Goal: Task Accomplishment & Management: Manage account settings

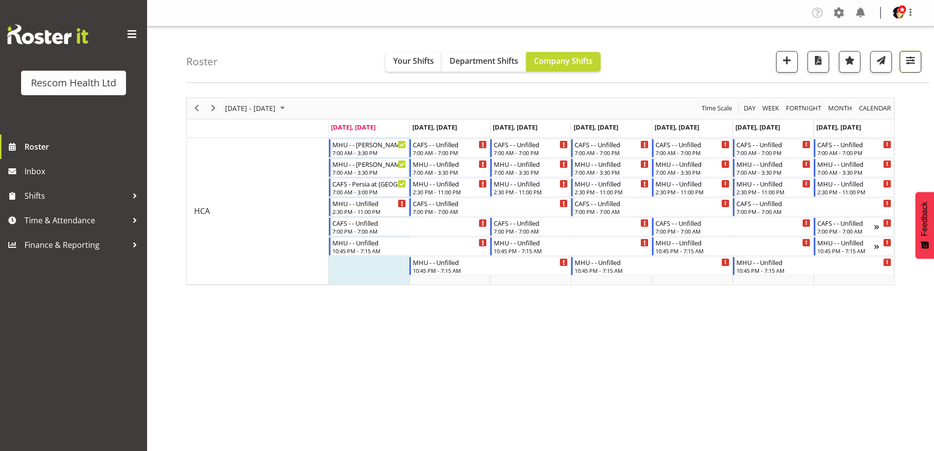
click at [908, 59] on span "button" at bounding box center [910, 60] width 13 height 13
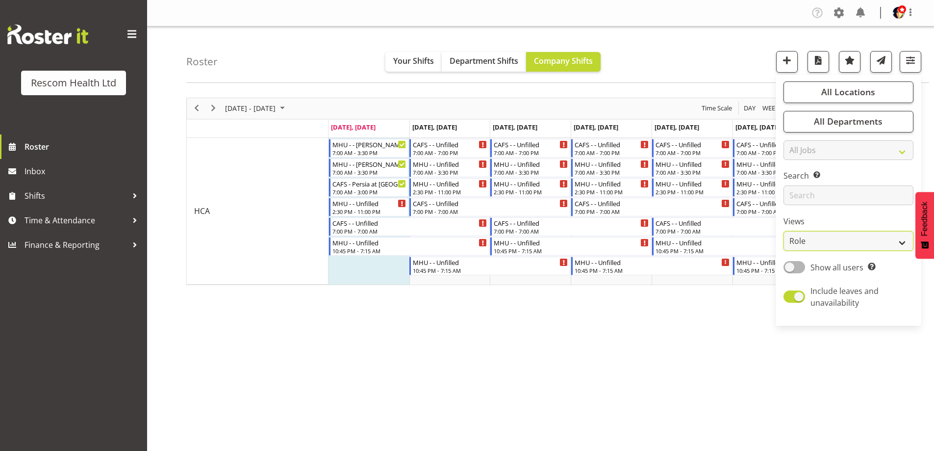
drag, startPoint x: 841, startPoint y: 238, endPoint x: 841, endPoint y: 248, distance: 9.8
click at [841, 238] on select "Staff Role Shift - Horizontal Shift - Vertical Staff - Location" at bounding box center [849, 241] width 130 height 20
select select "staff"
click at [784, 231] on select "Staff Role Shift - Horizontal Shift - Vertical Staff - Location" at bounding box center [849, 241] width 130 height 20
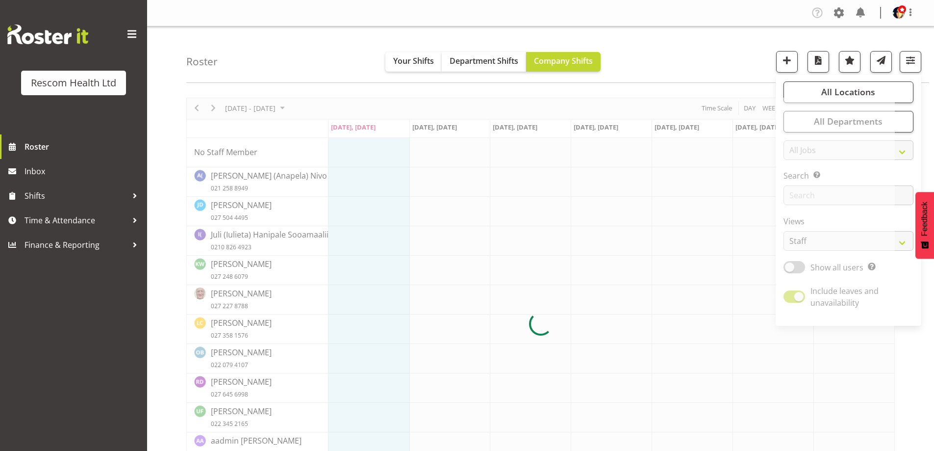
click at [681, 62] on div "Roster Your Shifts Department Shifts Company Shifts All Locations Clear CAFS Co…" at bounding box center [557, 54] width 743 height 56
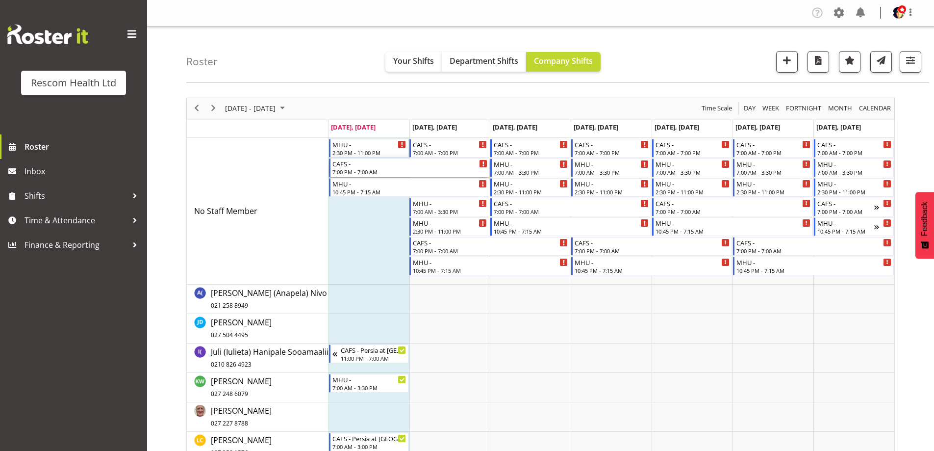
click at [378, 167] on div "CAFS -" at bounding box center [409, 163] width 155 height 10
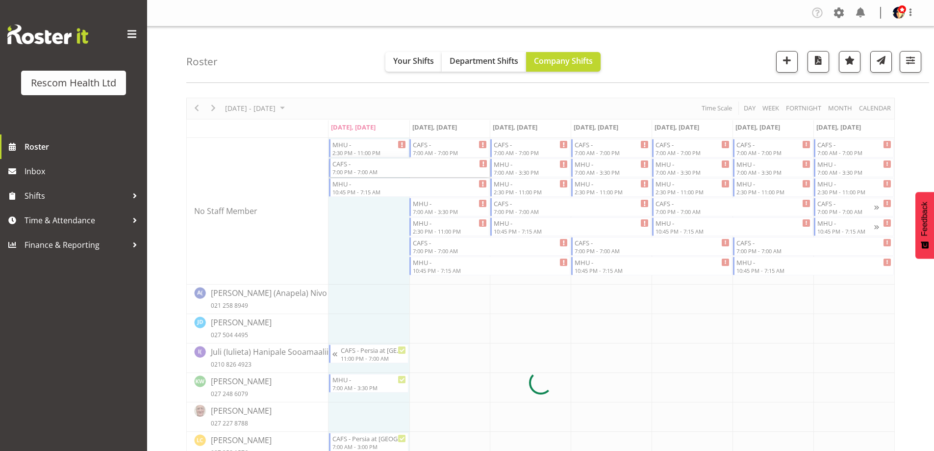
select select
select select "7"
select select "2025"
select select "19"
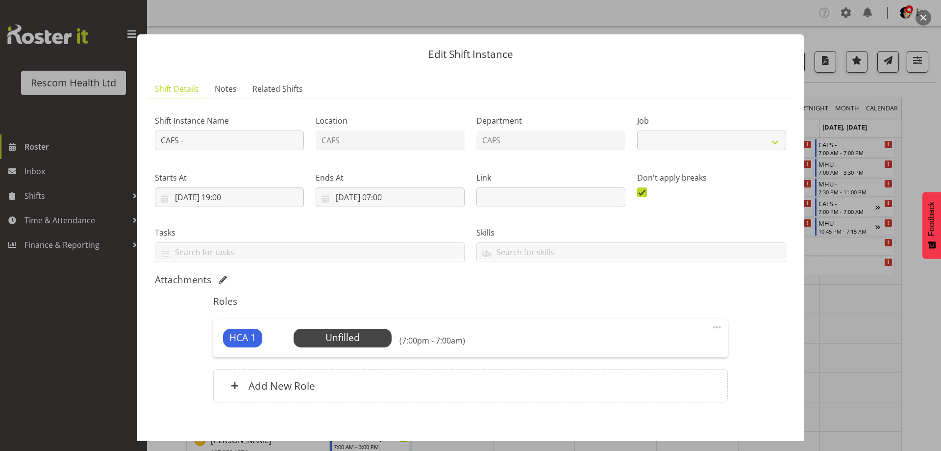
select select "4188"
click at [233, 194] on input "25/08/2025, 19:00" at bounding box center [229, 197] width 149 height 20
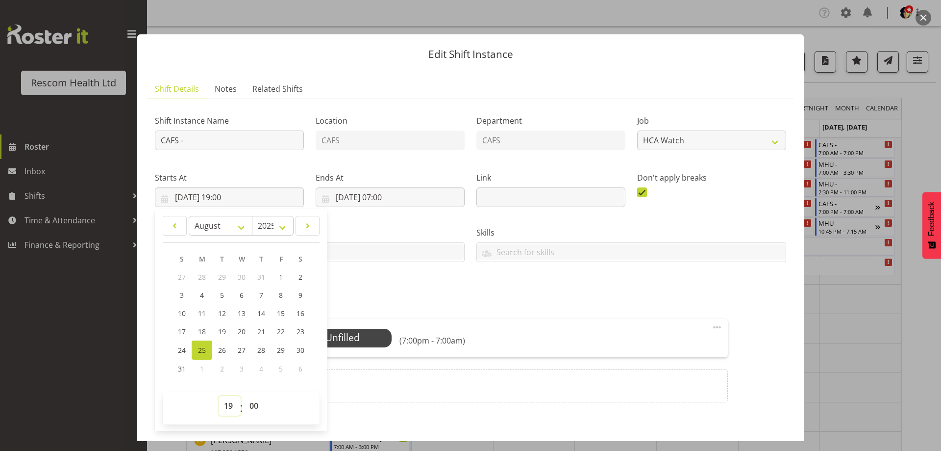
click at [226, 403] on select "00 01 02 03 04 05 06 07 08 09 10 11 12 13 14 15 16 17 18 19 20 21 22 23" at bounding box center [230, 406] width 22 height 20
select select "23"
click at [219, 396] on select "00 01 02 03 04 05 06 07 08 09 10 11 12 13 14 15 16 17 18 19 20 21 22 23" at bounding box center [230, 406] width 22 height 20
type input "25/08/2025, 23:00"
click at [382, 285] on div "Attachments" at bounding box center [471, 281] width 632 height 14
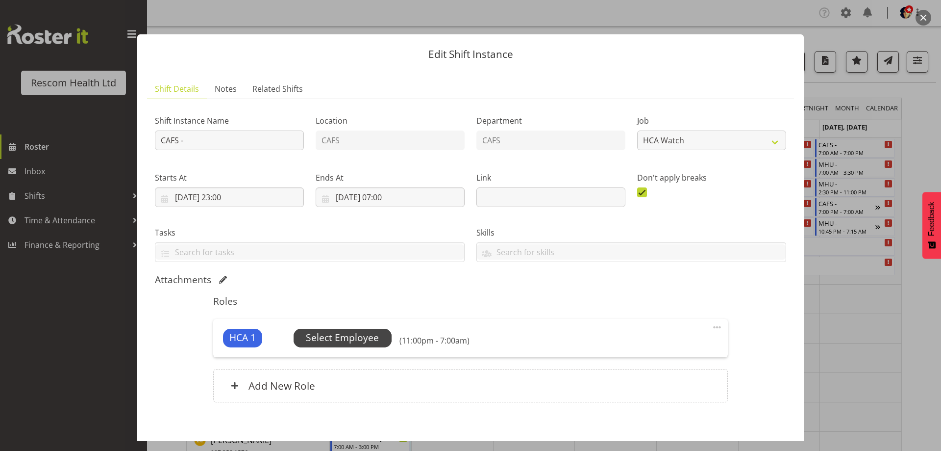
click at [346, 339] on span "Select Employee" at bounding box center [342, 337] width 73 height 14
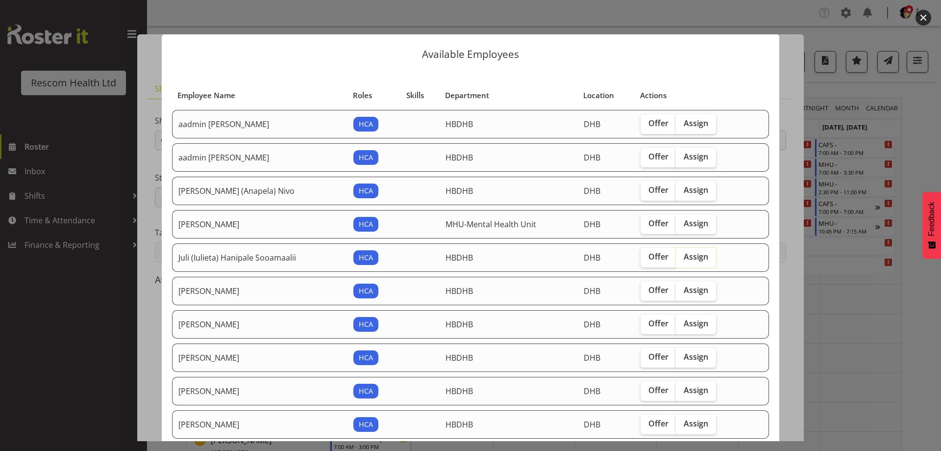
click at [676, 257] on input "Assign" at bounding box center [679, 257] width 6 height 6
checkbox input "true"
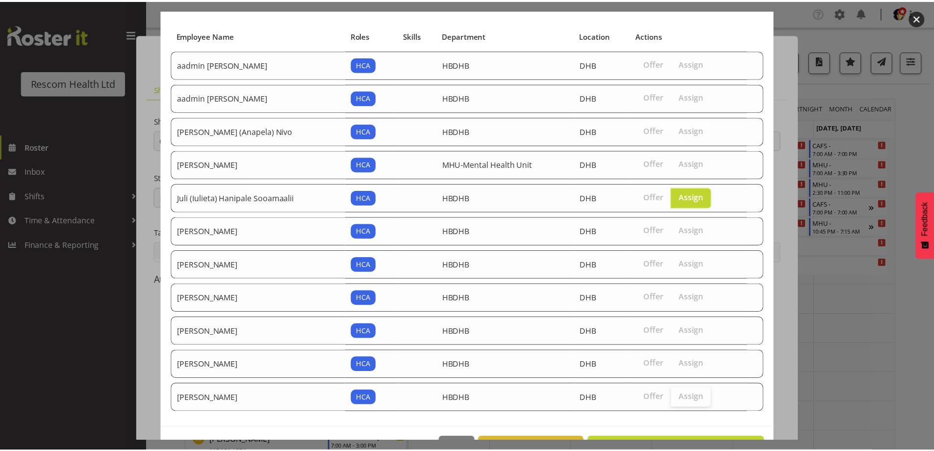
scroll to position [92, 0]
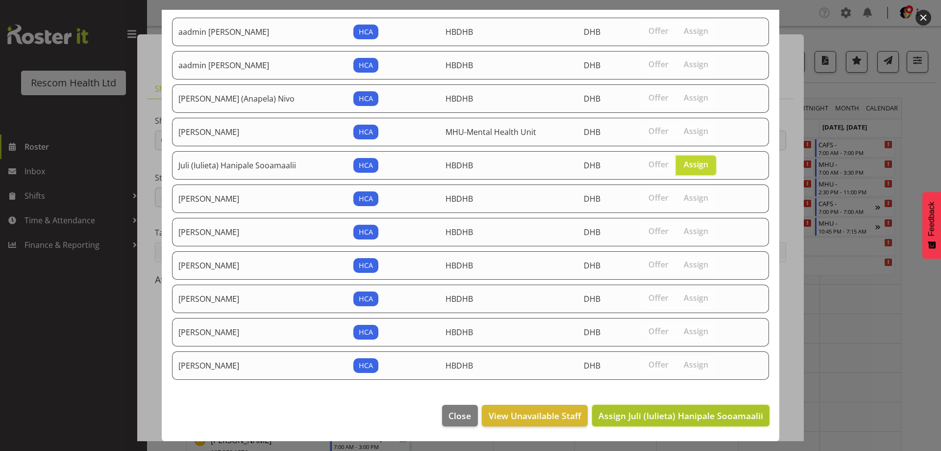
click at [693, 412] on span "Assign Juli (Iulieta) Hanipale Sooamaalii" at bounding box center [681, 415] width 165 height 12
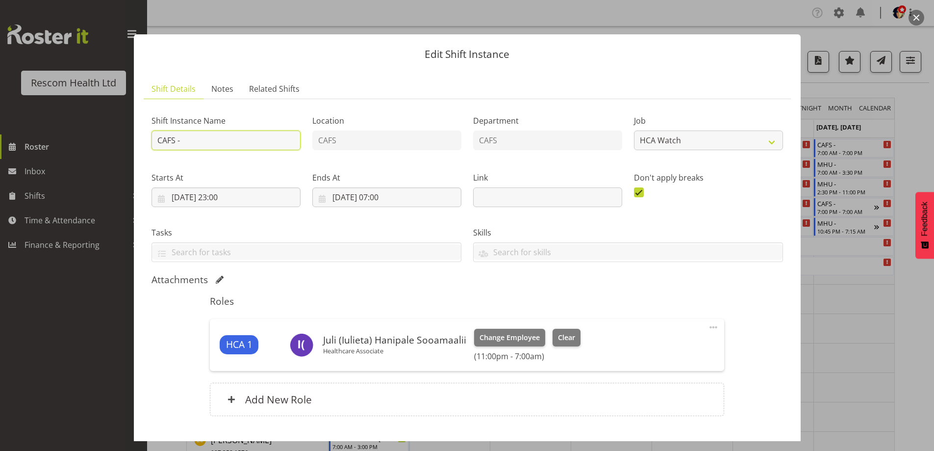
click at [208, 142] on input "CAFS -" at bounding box center [226, 140] width 149 height 20
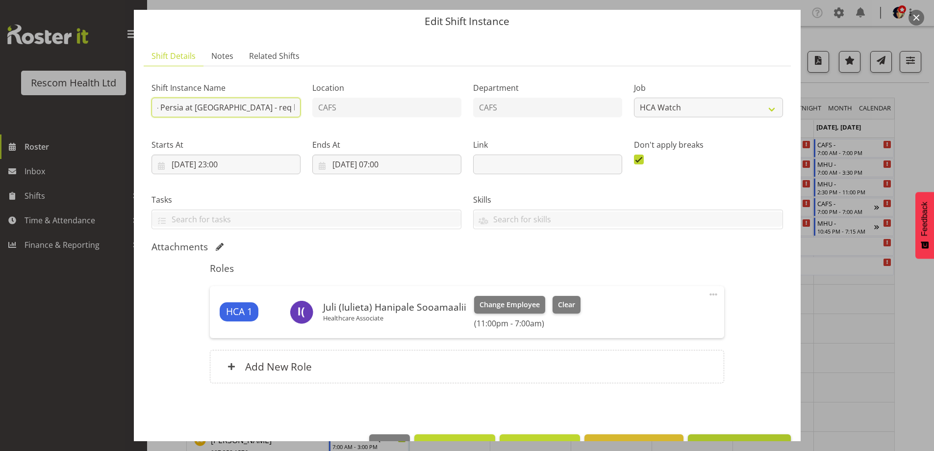
scroll to position [62, 0]
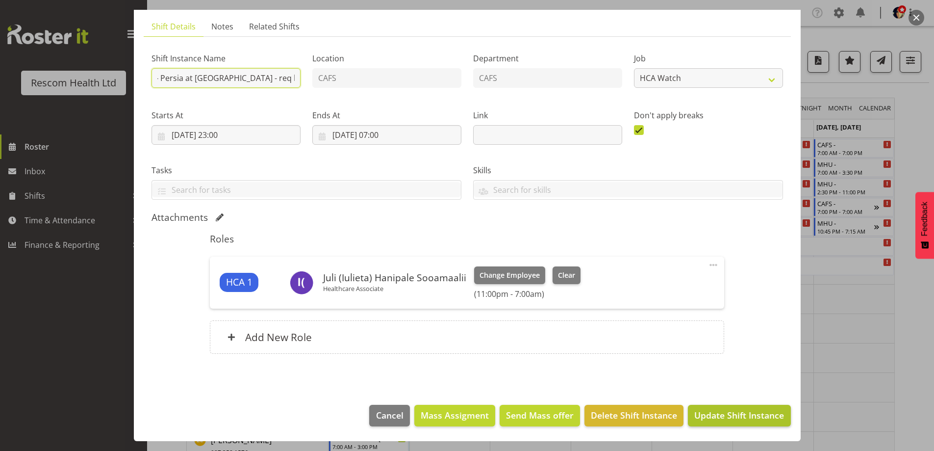
type input "CAFS - Persia at Emerge House - req by Bev"
click at [739, 415] on span "Update Shift Instance" at bounding box center [739, 414] width 90 height 13
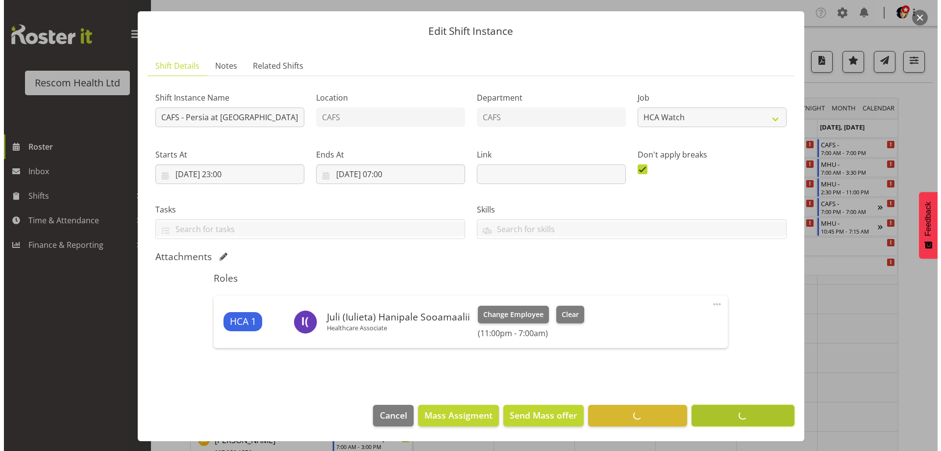
scroll to position [23, 0]
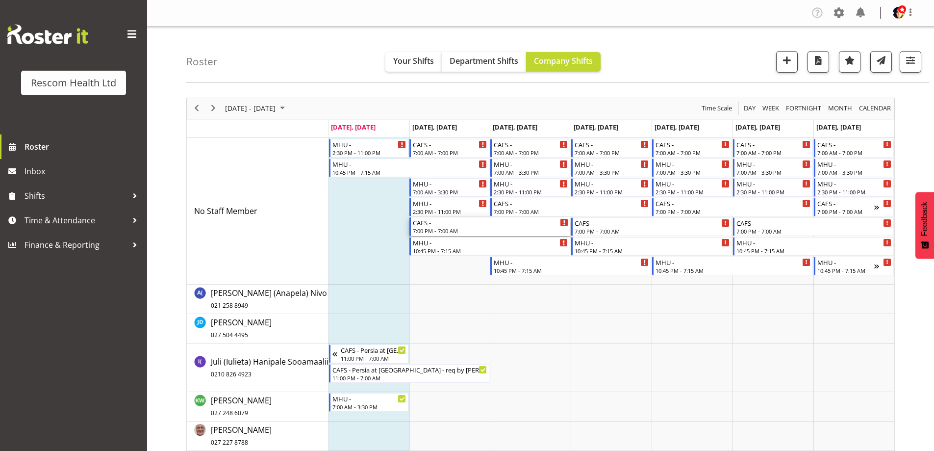
click at [451, 226] on div "CAFS -" at bounding box center [490, 222] width 155 height 10
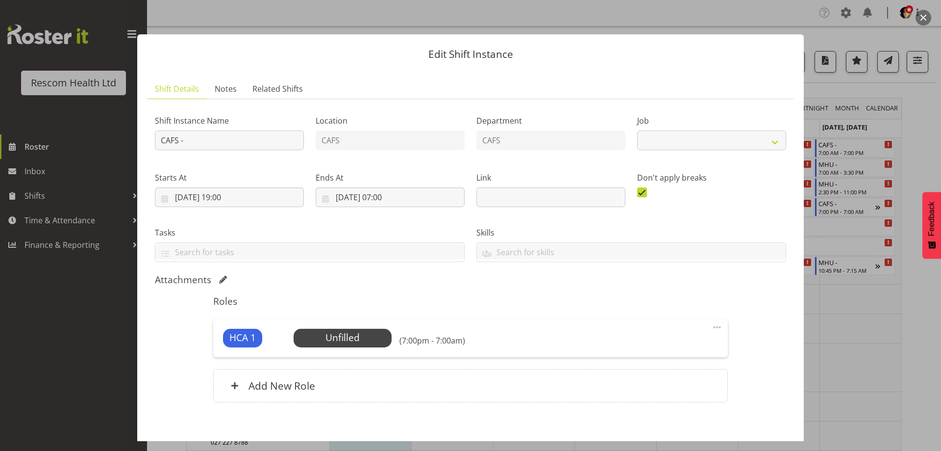
select select "4188"
click at [247, 141] on input "CAFS -" at bounding box center [229, 140] width 149 height 20
type input "CAFS - Persia at Emerge House"
click at [341, 337] on span "Select Employee" at bounding box center [342, 337] width 73 height 14
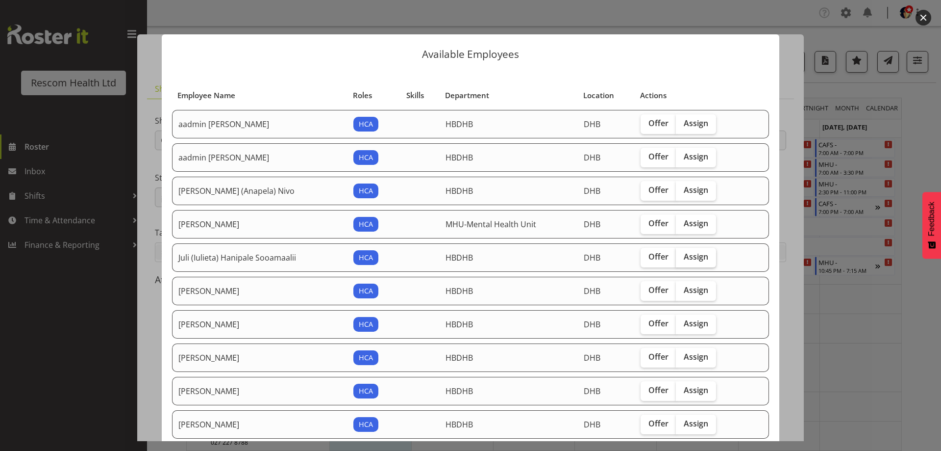
click at [687, 253] on span "Assign" at bounding box center [696, 257] width 25 height 10
click at [683, 254] on input "Assign" at bounding box center [679, 257] width 6 height 6
checkbox input "true"
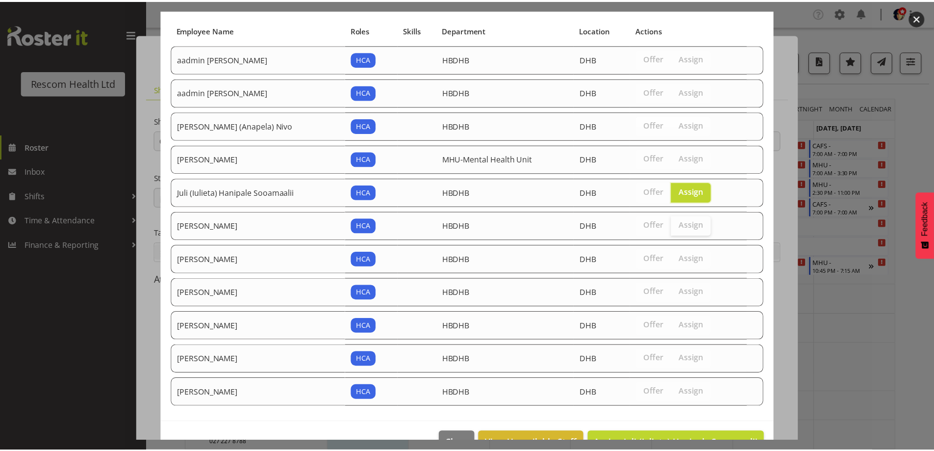
scroll to position [92, 0]
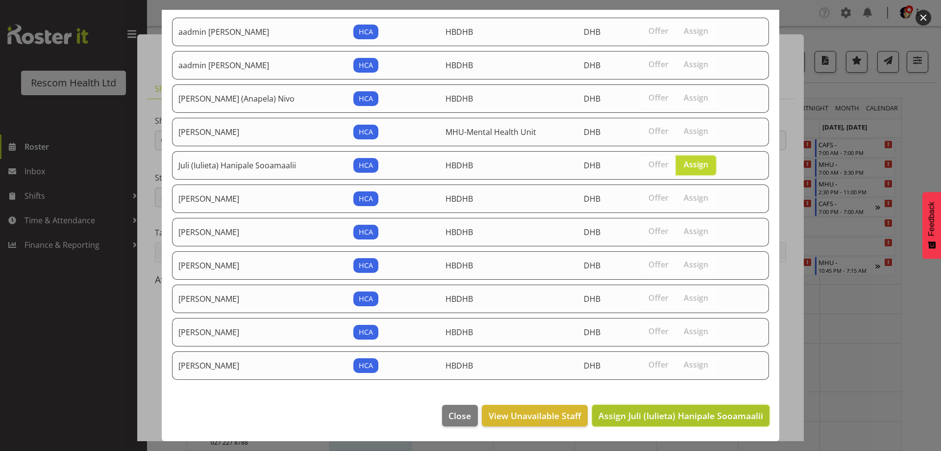
click at [708, 420] on span "Assign Juli (Iulieta) Hanipale Sooamaalii" at bounding box center [681, 415] width 165 height 12
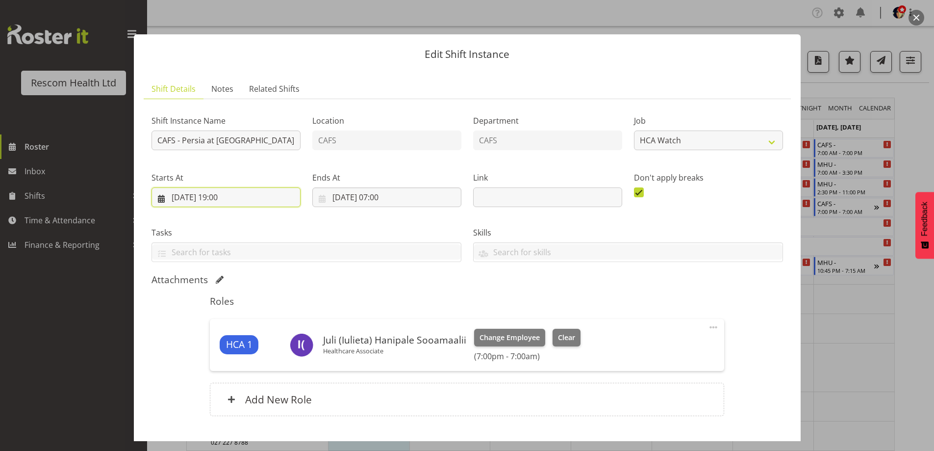
click at [226, 198] on input "26/08/2025, 19:00" at bounding box center [226, 197] width 149 height 20
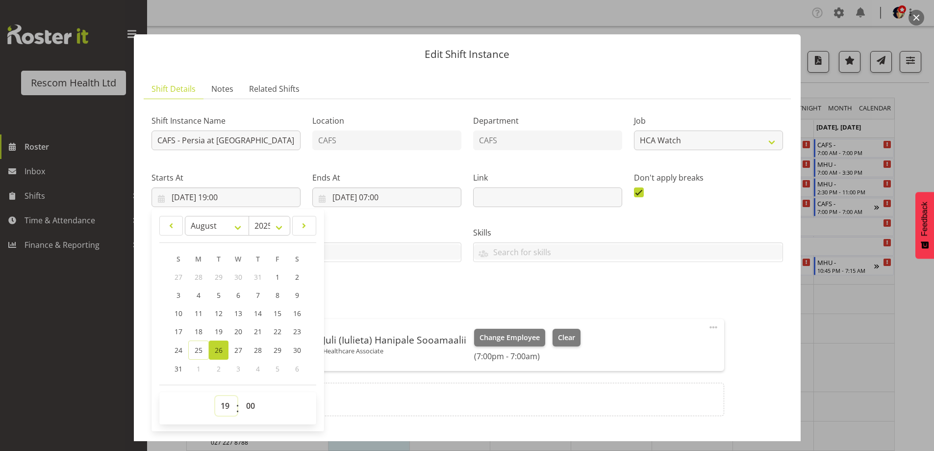
drag, startPoint x: 228, startPoint y: 411, endPoint x: 229, endPoint y: 406, distance: 5.1
click at [228, 411] on select "00 01 02 03 04 05 06 07 08 09 10 11 12 13 14 15 16 17 18 19 20 21 22 23" at bounding box center [226, 406] width 22 height 20
select select "23"
click at [215, 396] on select "00 01 02 03 04 05 06 07 08 09 10 11 12 13 14 15 16 17 18 19 20 21 22 23" at bounding box center [226, 406] width 22 height 20
type input "26/08/2025, 23:00"
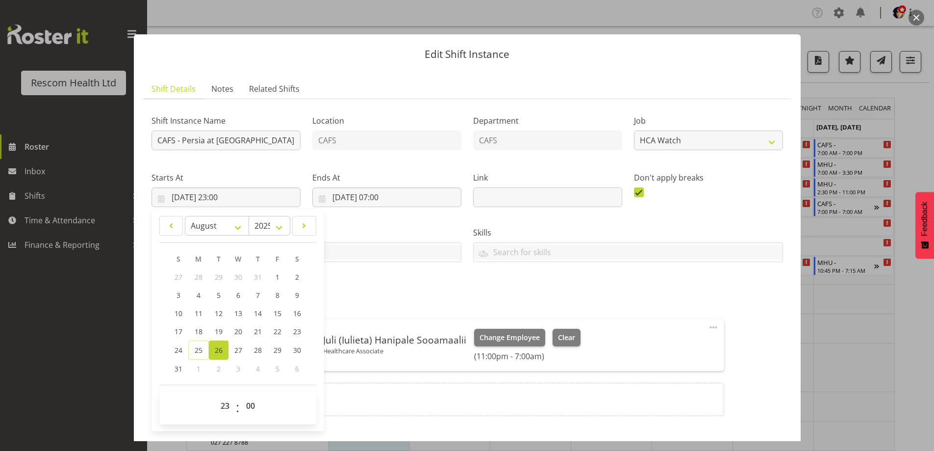
drag, startPoint x: 395, startPoint y: 282, endPoint x: 418, endPoint y: 298, distance: 27.6
click at [399, 283] on div "Attachments" at bounding box center [468, 280] width 632 height 12
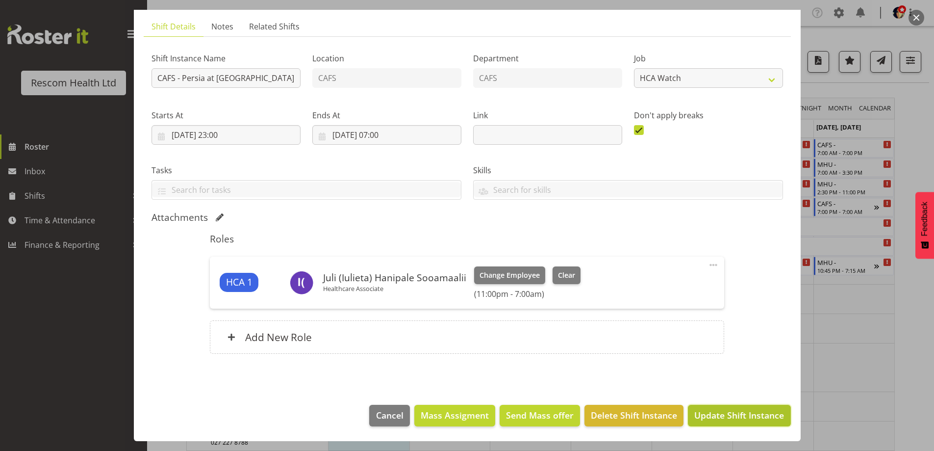
click at [700, 417] on span "Update Shift Instance" at bounding box center [739, 414] width 90 height 13
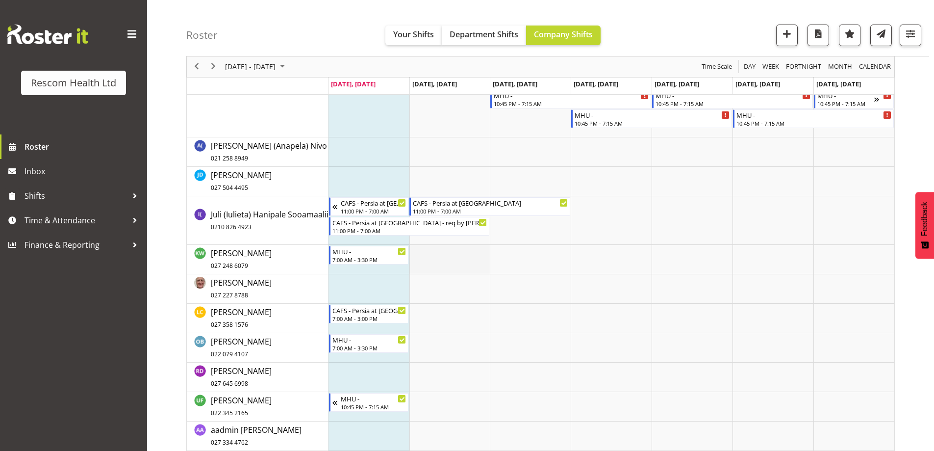
scroll to position [0, 0]
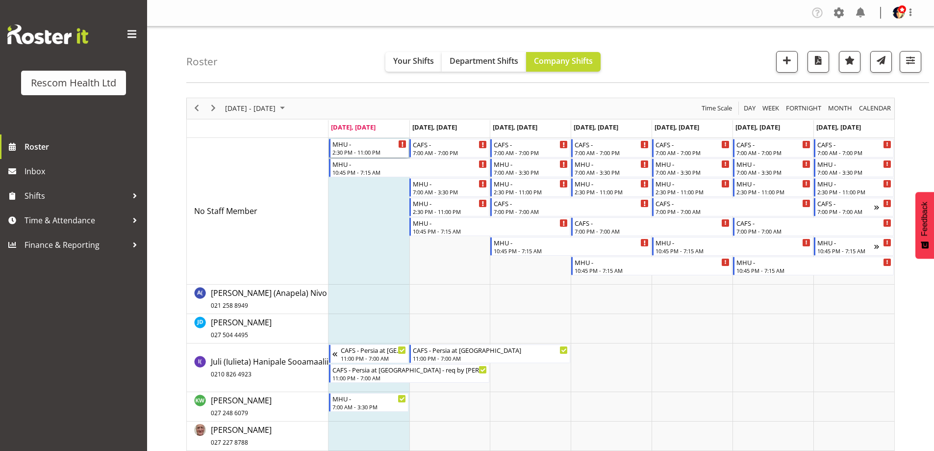
click at [362, 147] on div "MHU -" at bounding box center [369, 144] width 75 height 10
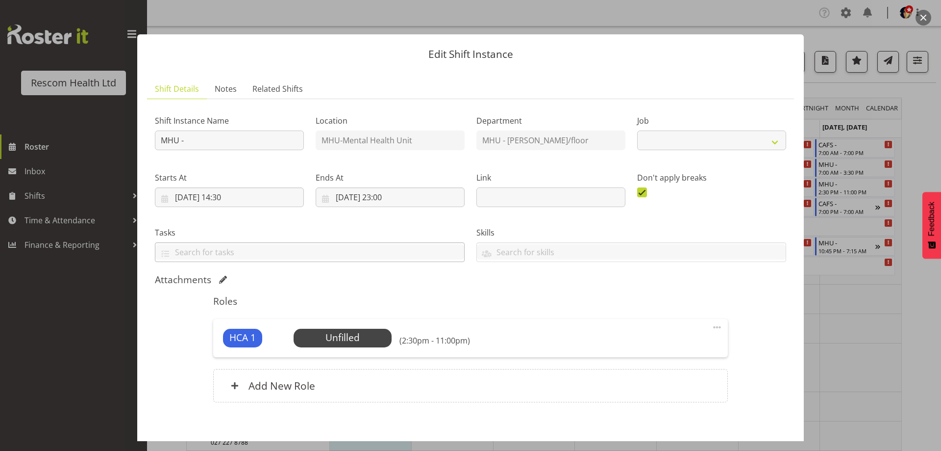
select select "4188"
click at [348, 333] on span "Select Employee" at bounding box center [342, 337] width 73 height 14
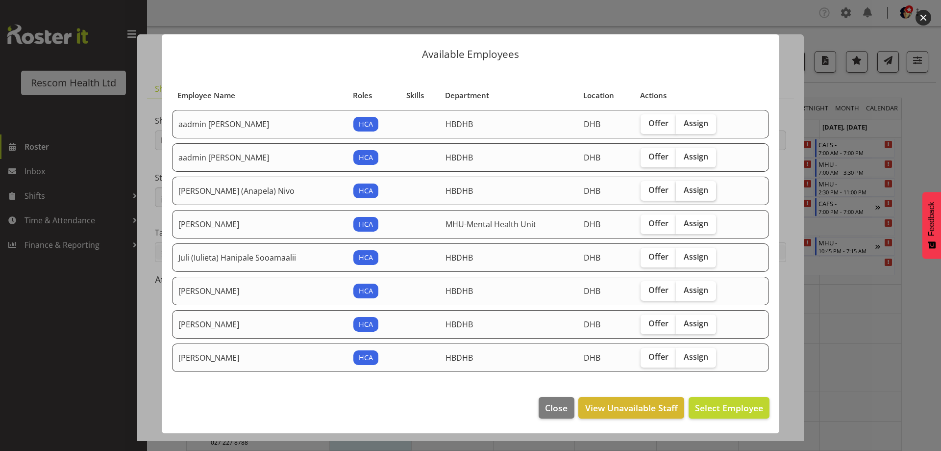
click at [683, 188] on label "Assign" at bounding box center [696, 191] width 40 height 20
click at [683, 188] on input "Assign" at bounding box center [679, 190] width 6 height 6
checkbox input "true"
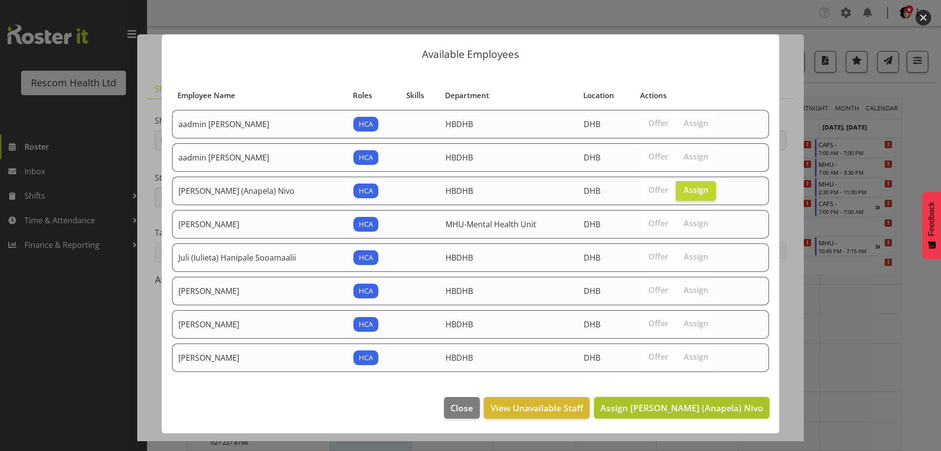
click at [737, 403] on span "Assign Ana (Anapela) Nivo" at bounding box center [682, 408] width 163 height 12
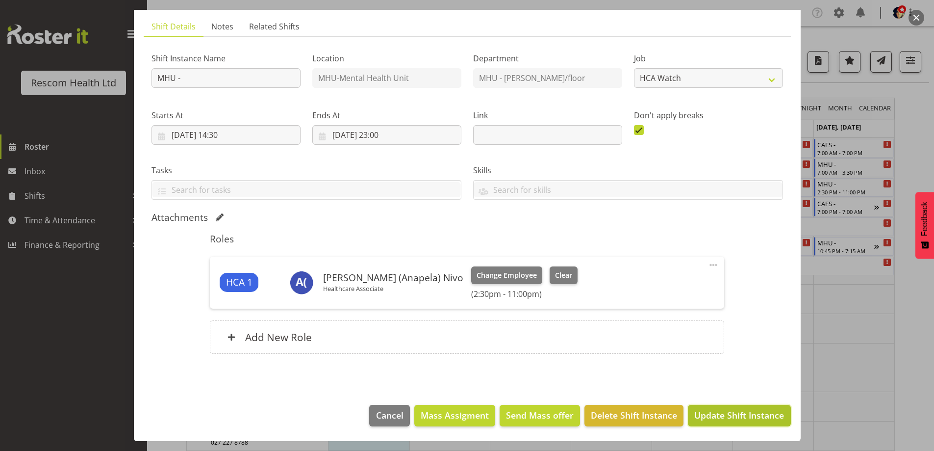
click at [750, 412] on span "Update Shift Instance" at bounding box center [739, 414] width 90 height 13
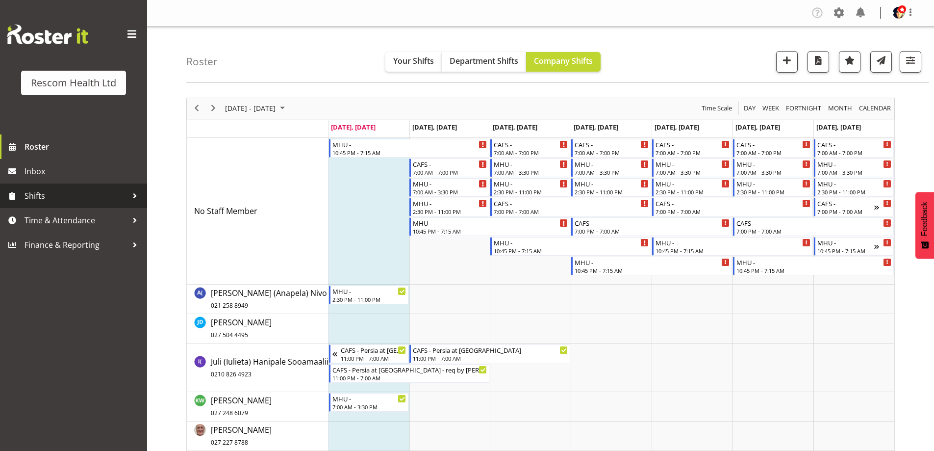
click at [51, 199] on span "Shifts" at bounding box center [76, 195] width 103 height 15
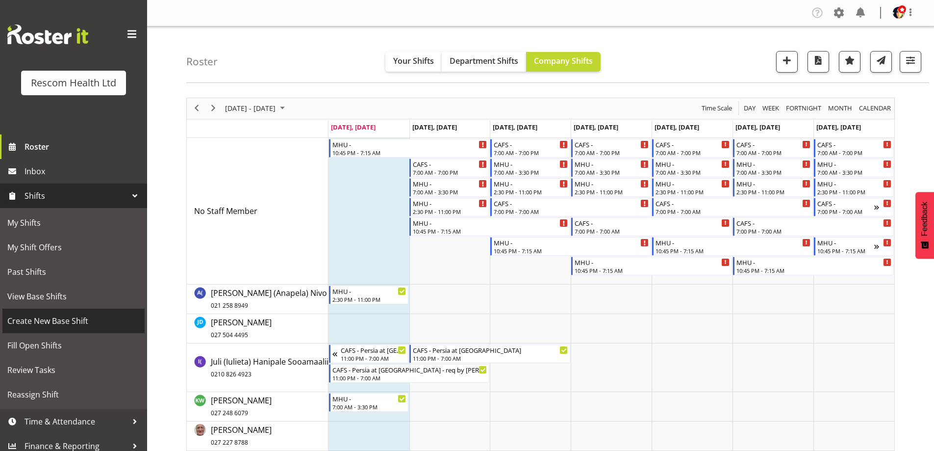
click at [67, 323] on span "Create New Base Shift" at bounding box center [73, 320] width 132 height 15
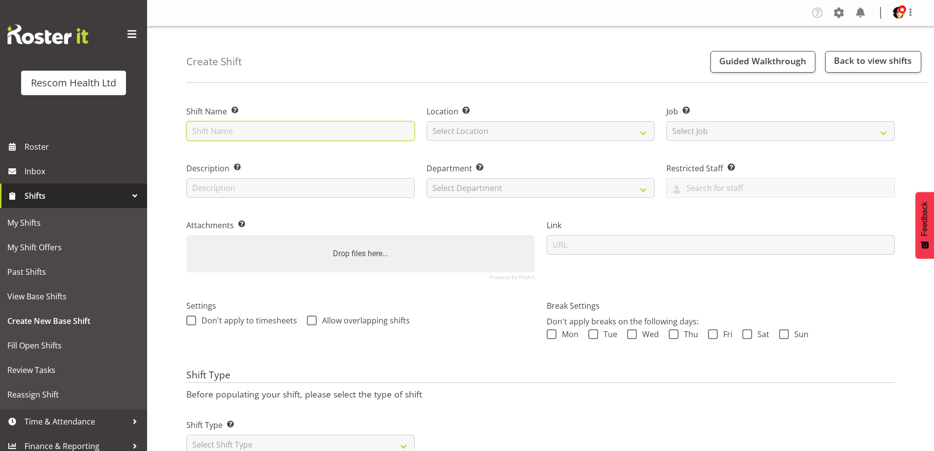
click at [314, 132] on input "text" at bounding box center [300, 131] width 229 height 20
type input "CAFS -"
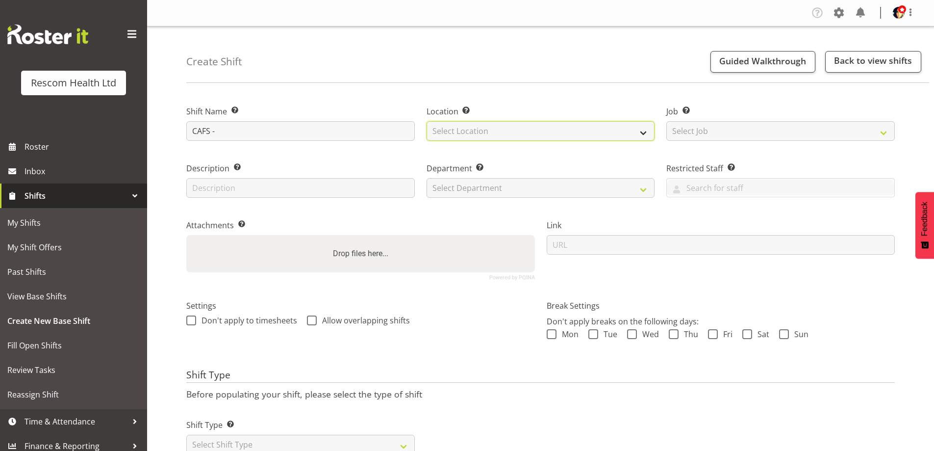
click at [503, 126] on select "Select Location CAFS [GEOGRAPHIC_DATA] [PERSON_NAME][GEOGRAPHIC_DATA] DHB [GEOG…" at bounding box center [541, 131] width 229 height 20
select select "899"
click at [427, 121] on select "Select Location CAFS [GEOGRAPHIC_DATA] [PERSON_NAME][GEOGRAPHIC_DATA] DHB [GEOG…" at bounding box center [541, 131] width 229 height 20
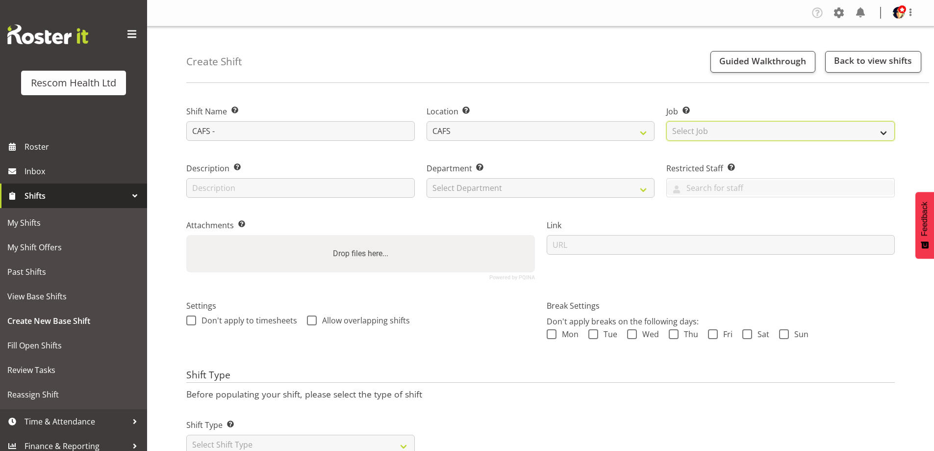
click at [683, 127] on select "Select Job Create new job HCA Watch" at bounding box center [780, 131] width 229 height 20
select select "4188"
click at [666, 121] on select "Select Job Create new job HCA Watch" at bounding box center [780, 131] width 229 height 20
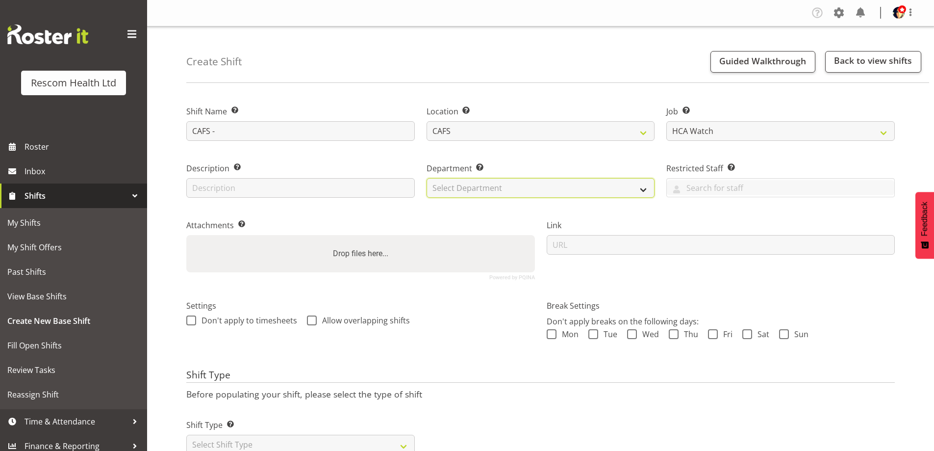
drag, startPoint x: 496, startPoint y: 191, endPoint x: 491, endPoint y: 196, distance: 7.3
click at [496, 191] on select "Select Department CAFS [GEOGRAPHIC_DATA] [PERSON_NAME][GEOGRAPHIC_DATA] Emerge …" at bounding box center [541, 188] width 229 height 20
select select "621"
click at [427, 178] on select "Select Department CAFS [GEOGRAPHIC_DATA] [PERSON_NAME][GEOGRAPHIC_DATA] Emerge …" at bounding box center [541, 188] width 229 height 20
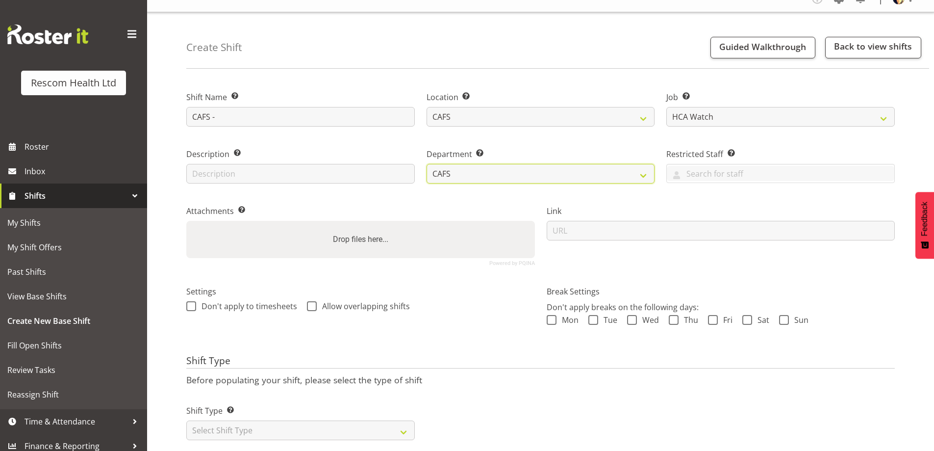
scroll to position [39, 0]
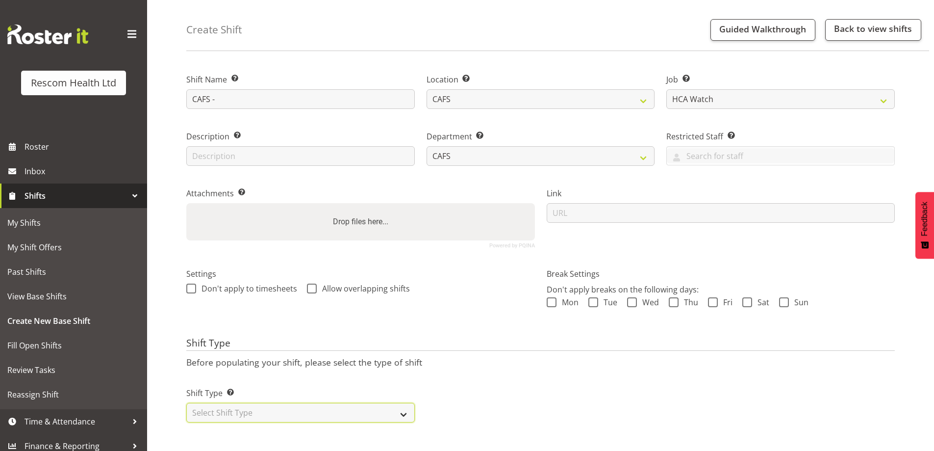
click at [248, 405] on select "Select Shift Type One Off Shift Recurring Shift Rotating Shift" at bounding box center [300, 413] width 229 height 20
select select "recurring"
click at [186, 403] on select "Select Shift Type One Off Shift Recurring Shift Rotating Shift" at bounding box center [300, 413] width 229 height 20
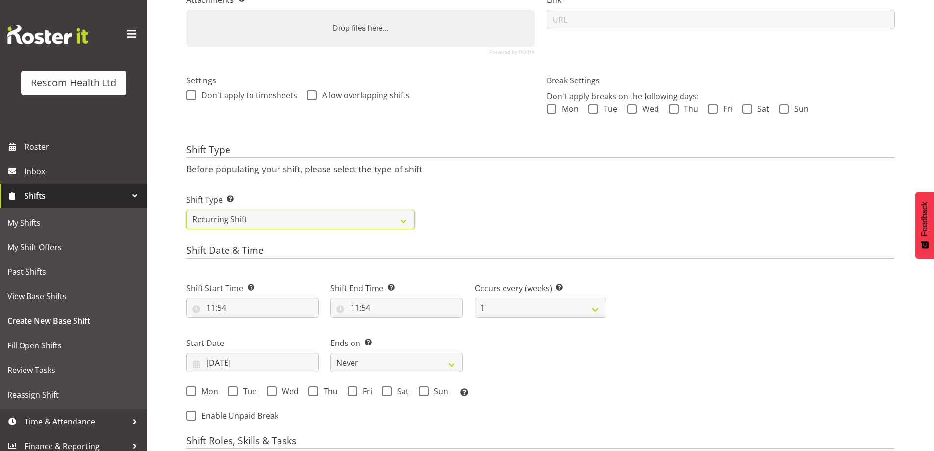
scroll to position [333, 0]
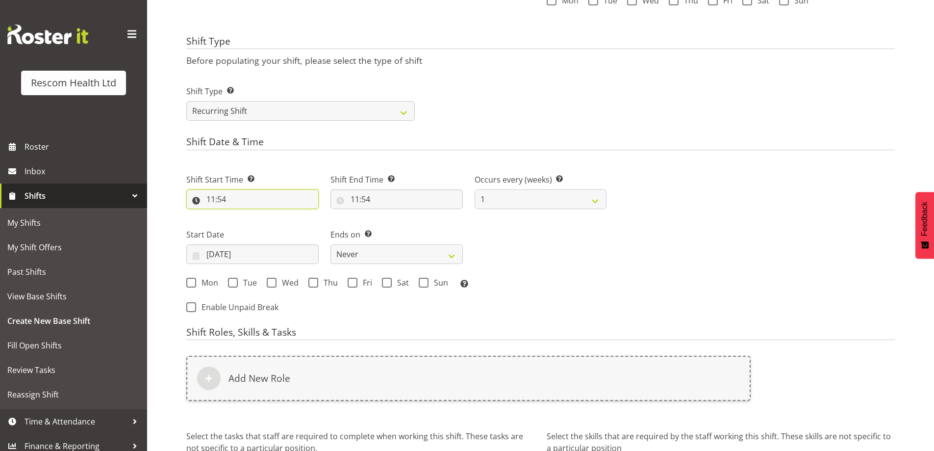
click at [213, 201] on input "11:54" at bounding box center [252, 199] width 132 height 20
click at [251, 221] on select "00 01 02 03 04 05 06 07 08 09 10 11 12 13 14 15 16 17 18 19 20 21 22 23" at bounding box center [253, 225] width 22 height 20
select select "15"
click at [242, 215] on select "00 01 02 03 04 05 06 07 08 09 10 11 12 13 14 15 16 17 18 19 20 21 22 23" at bounding box center [253, 225] width 22 height 20
type input "15:54"
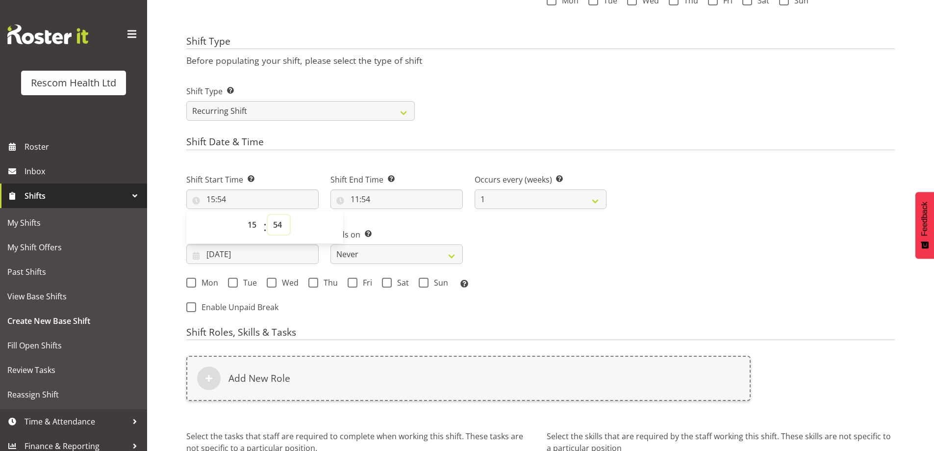
click at [279, 224] on select "00 01 02 03 04 05 06 07 08 09 10 11 12 13 14 15 16 17 18 19 20 21 22 23 24 25 2…" at bounding box center [279, 225] width 22 height 20
select select "0"
click at [268, 215] on select "00 01 02 03 04 05 06 07 08 09 10 11 12 13 14 15 16 17 18 19 20 21 22 23 24 25 2…" at bounding box center [279, 225] width 22 height 20
type input "15:00"
click at [353, 194] on input "11:54" at bounding box center [396, 199] width 132 height 20
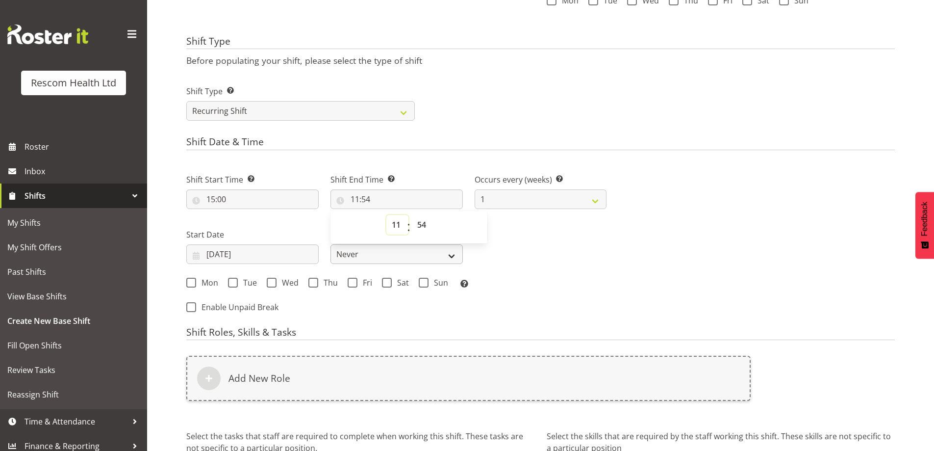
drag, startPoint x: 400, startPoint y: 228, endPoint x: 400, endPoint y: 247, distance: 18.6
click at [400, 228] on select "00 01 02 03 04 05 06 07 08 09 10 11 12 13 14 15 16 17 18 19 20 21 22 23" at bounding box center [397, 225] width 22 height 20
select select "23"
click at [386, 215] on select "00 01 02 03 04 05 06 07 08 09 10 11 12 13 14 15 16 17 18 19 20 21 22 23" at bounding box center [397, 225] width 22 height 20
type input "23:54"
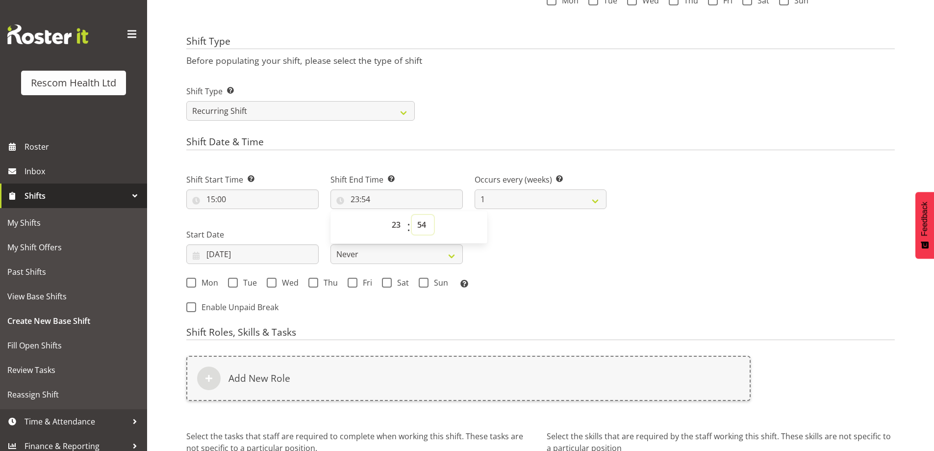
click at [422, 226] on select "00 01 02 03 04 05 06 07 08 09 10 11 12 13 14 15 16 17 18 19 20 21 22 23 24 25 2…" at bounding box center [423, 225] width 22 height 20
select select "0"
click at [412, 215] on select "00 01 02 03 04 05 06 07 08 09 10 11 12 13 14 15 16 17 18 19 20 21 22 23 24 25 2…" at bounding box center [423, 225] width 22 height 20
type input "23:00"
click at [702, 163] on div "Next Shifts" at bounding box center [756, 240] width 288 height 161
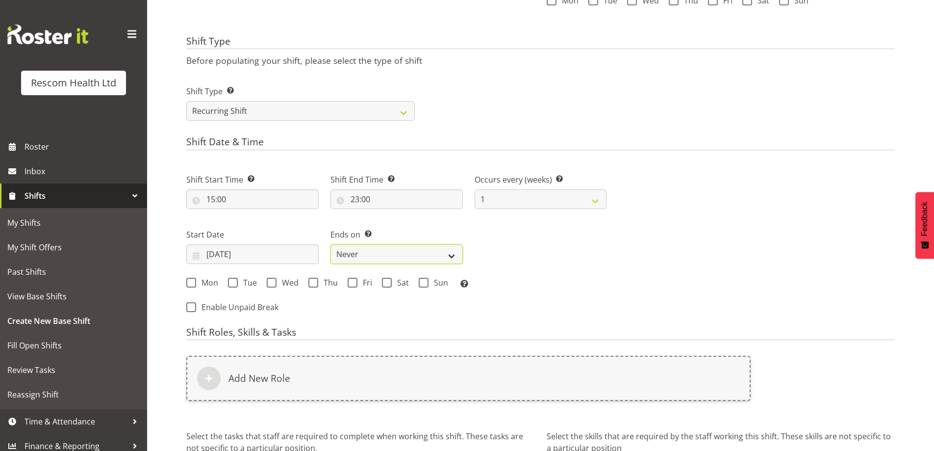
click at [350, 254] on select "Never On Date" at bounding box center [396, 254] width 132 height 20
select select "date"
click at [330, 244] on select "Never On Date" at bounding box center [396, 254] width 132 height 20
click at [507, 256] on input "[DATE]" at bounding box center [541, 254] width 132 height 20
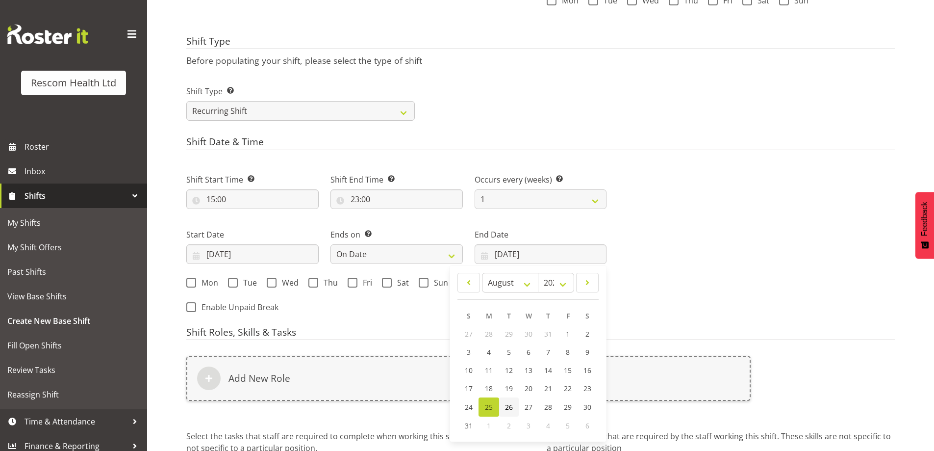
click at [508, 405] on span "26" at bounding box center [509, 406] width 8 height 9
type input "[DATE]"
drag, startPoint x: 718, startPoint y: 260, endPoint x: 677, endPoint y: 265, distance: 41.5
click at [718, 260] on div "Next Shifts" at bounding box center [756, 240] width 288 height 161
click at [193, 282] on span at bounding box center [191, 283] width 10 height 10
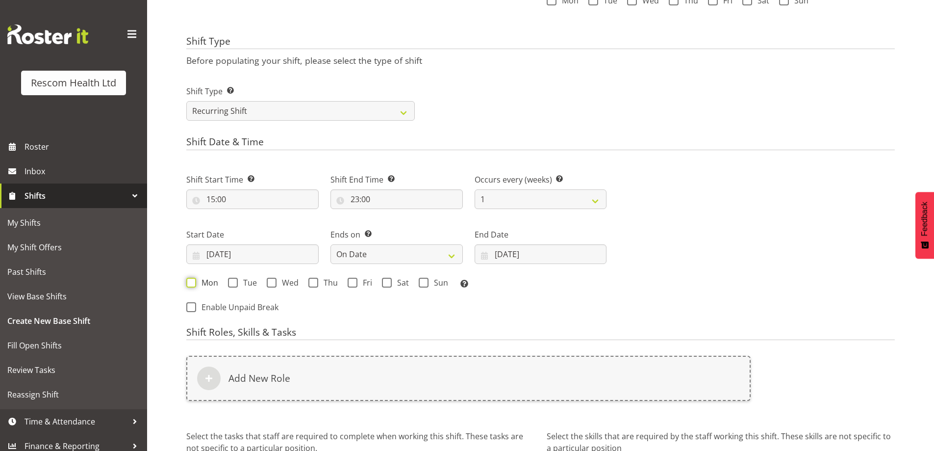
click at [193, 282] on input "Mon" at bounding box center [189, 282] width 6 height 6
checkbox input "true"
click at [231, 280] on span at bounding box center [233, 283] width 10 height 10
click at [231, 280] on input "Tue" at bounding box center [231, 282] width 6 height 6
checkbox input "true"
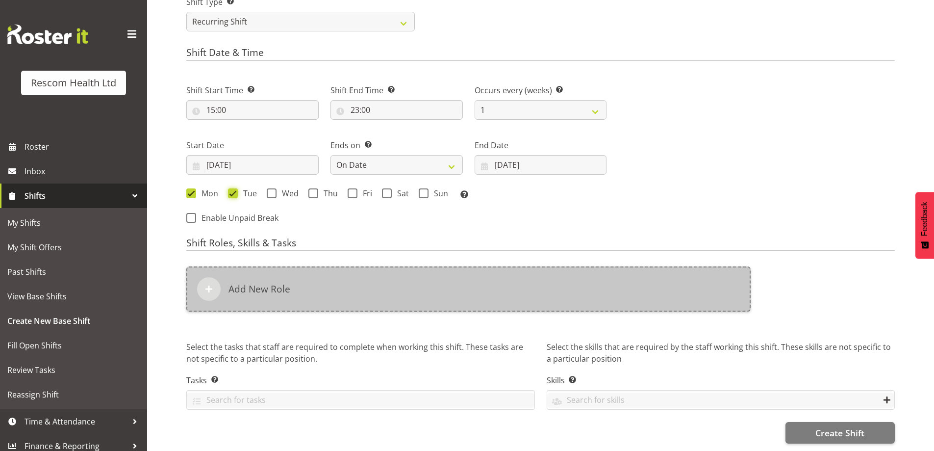
scroll to position [430, 0]
click at [331, 281] on div "Add New Role" at bounding box center [468, 288] width 564 height 45
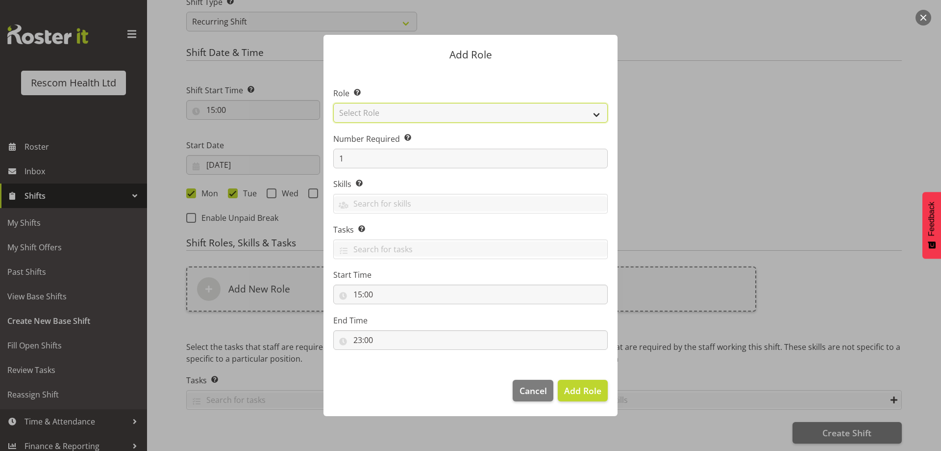
click at [418, 114] on select "Select Role HCA" at bounding box center [470, 113] width 275 height 20
select select "1100"
click at [333, 103] on select "Select Role HCA" at bounding box center [470, 113] width 275 height 20
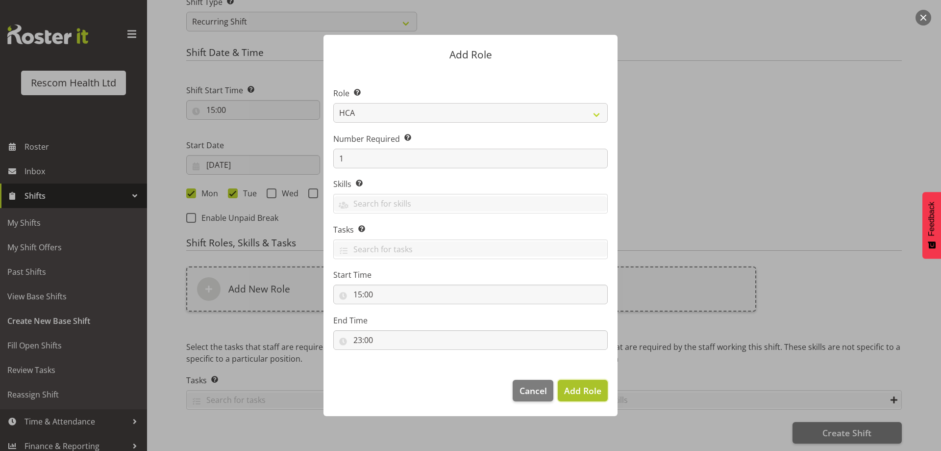
click at [578, 390] on span "Add Role" at bounding box center [582, 390] width 37 height 12
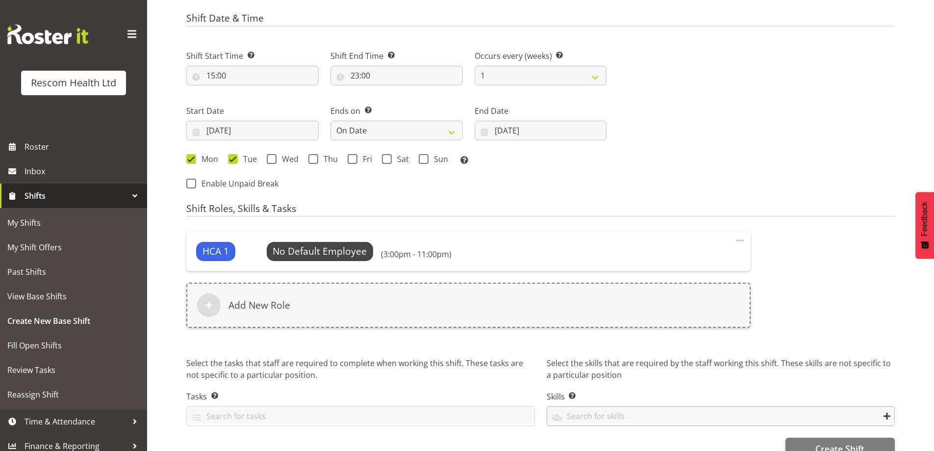
scroll to position [480, 0]
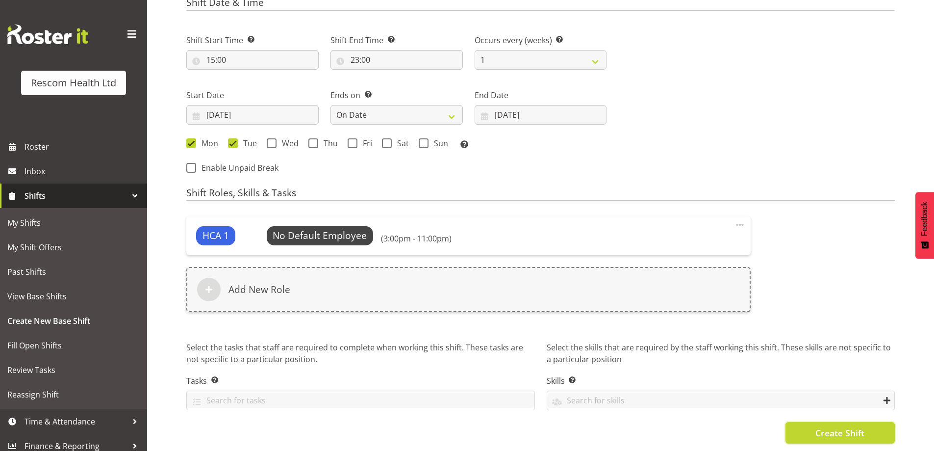
click at [854, 426] on span "Create Shift" at bounding box center [839, 432] width 49 height 13
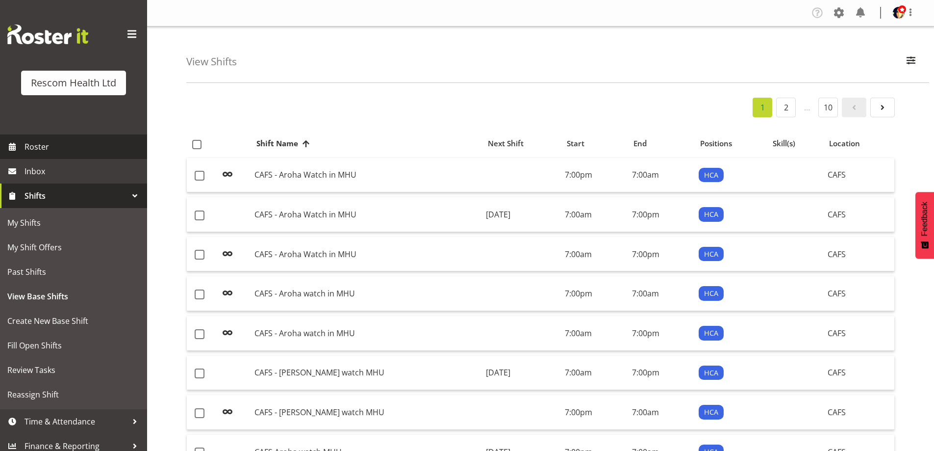
click at [82, 146] on span "Roster" at bounding box center [84, 146] width 118 height 15
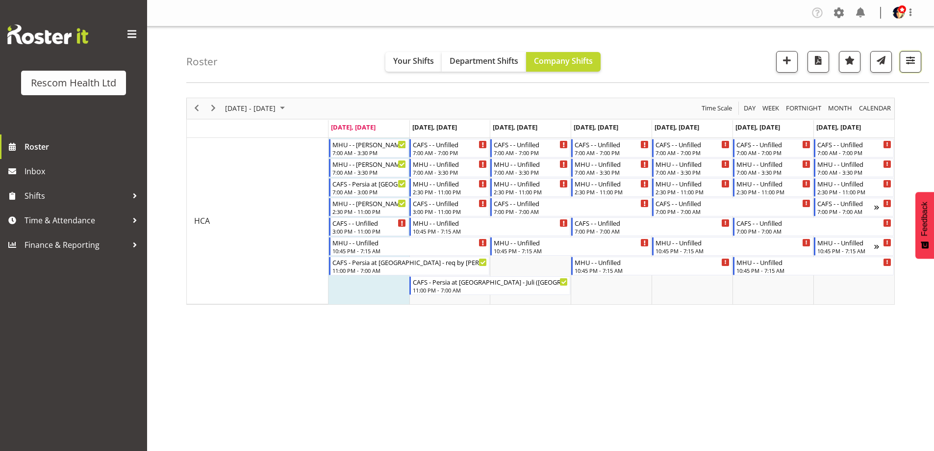
click at [913, 64] on span "button" at bounding box center [910, 60] width 13 height 13
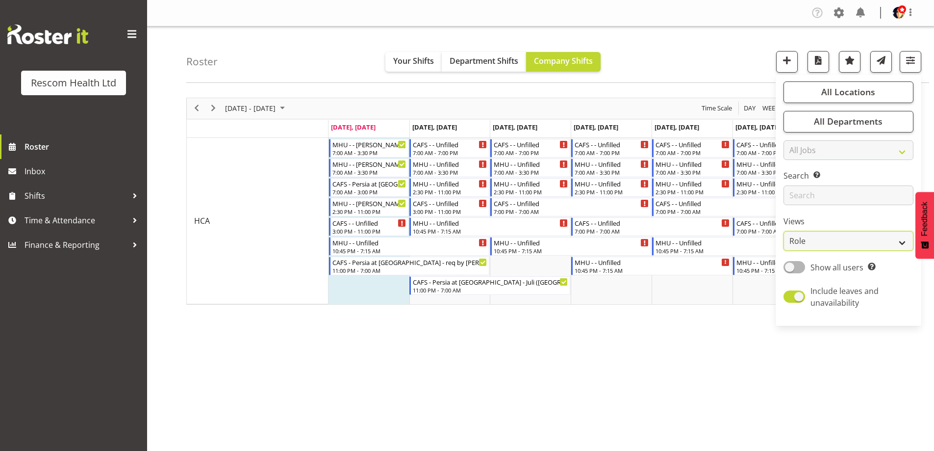
click at [827, 240] on select "Staff Role Shift - Horizontal Shift - Vertical Staff - Location" at bounding box center [849, 241] width 130 height 20
select select "staff"
click at [784, 231] on select "Staff Role Shift - Horizontal Shift - Vertical Staff - Location" at bounding box center [849, 241] width 130 height 20
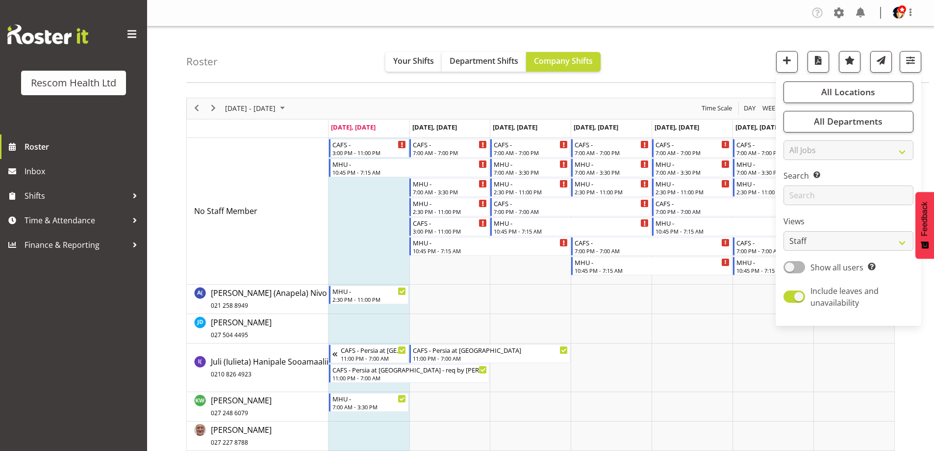
click at [686, 48] on div "Roster Your Shifts Department Shifts Company Shifts All Locations Clear CAFS Co…" at bounding box center [557, 54] width 743 height 56
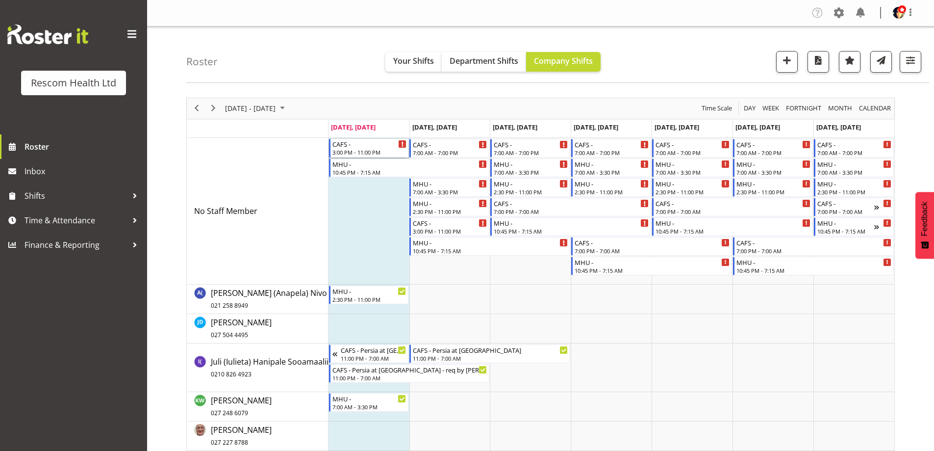
click at [372, 149] on div "3:00 PM - 11:00 PM" at bounding box center [369, 152] width 75 height 8
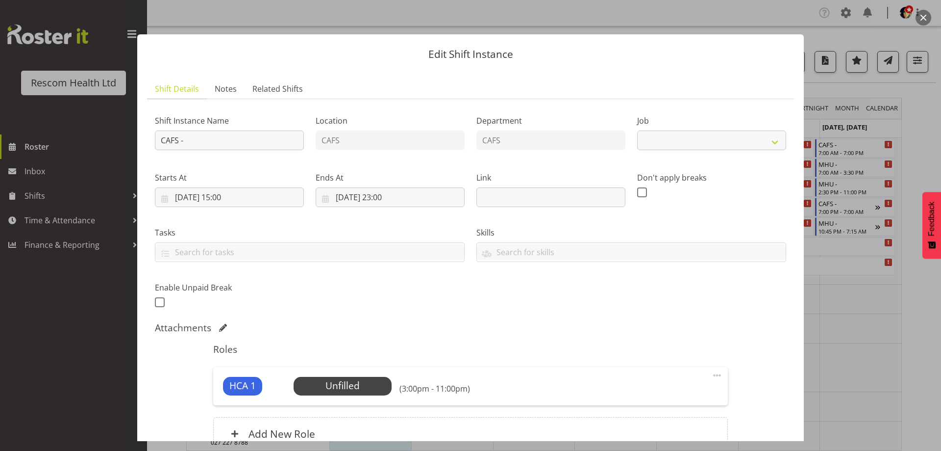
select select "4188"
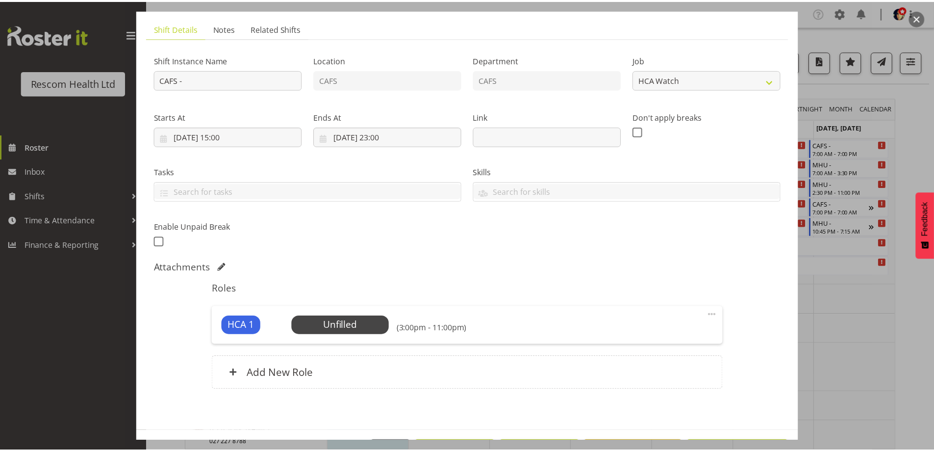
scroll to position [97, 0]
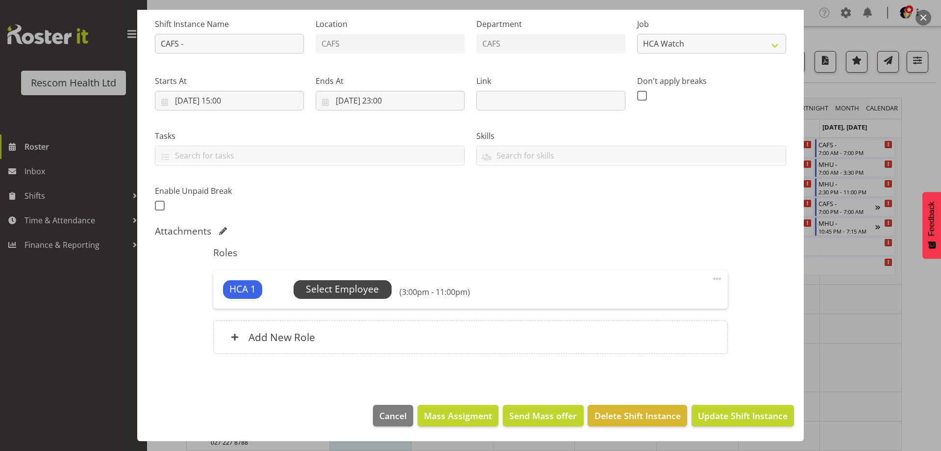
click at [346, 291] on span "Select Employee" at bounding box center [342, 289] width 73 height 14
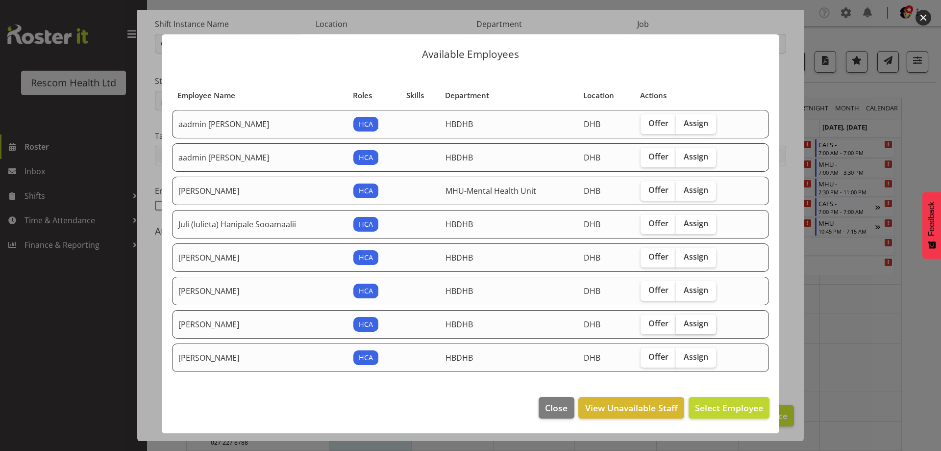
click at [697, 321] on span "Assign" at bounding box center [696, 323] width 25 height 10
click at [683, 321] on input "Assign" at bounding box center [679, 323] width 6 height 6
checkbox input "true"
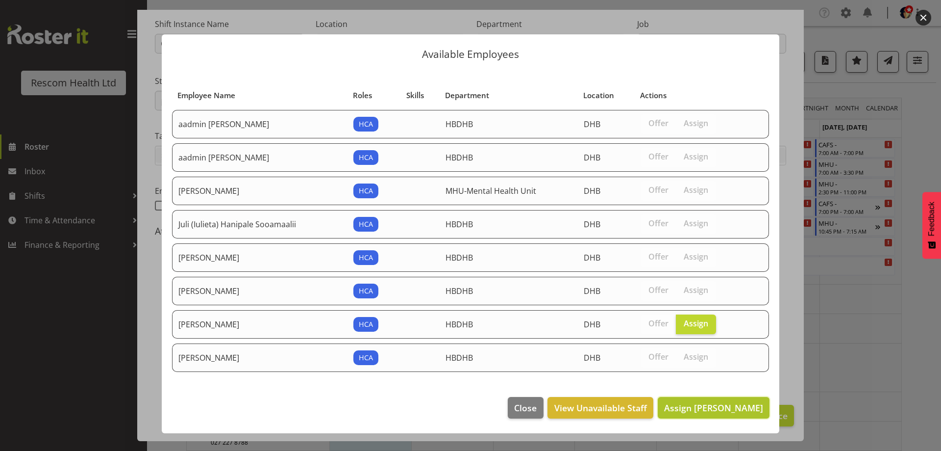
drag, startPoint x: 722, startPoint y: 407, endPoint x: 737, endPoint y: 426, distance: 24.0
click at [723, 407] on span "Assign Raewyn Dunn" at bounding box center [713, 408] width 99 height 12
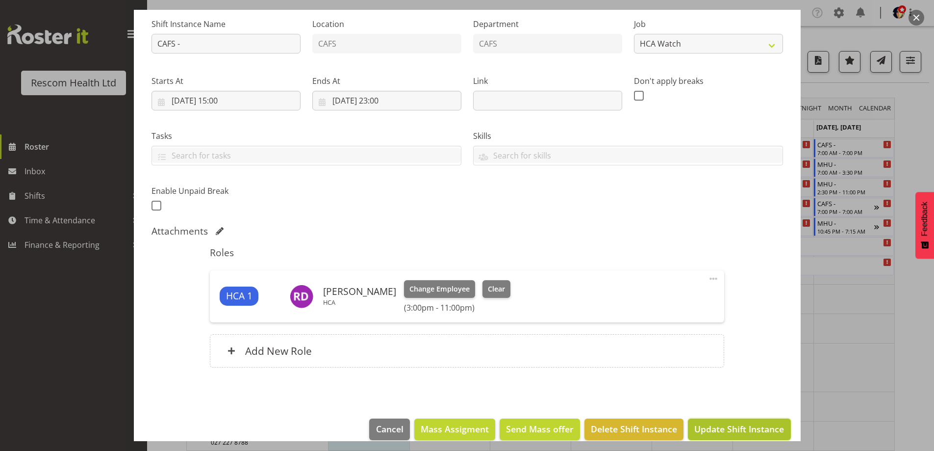
click at [738, 427] on span "Update Shift Instance" at bounding box center [739, 428] width 90 height 13
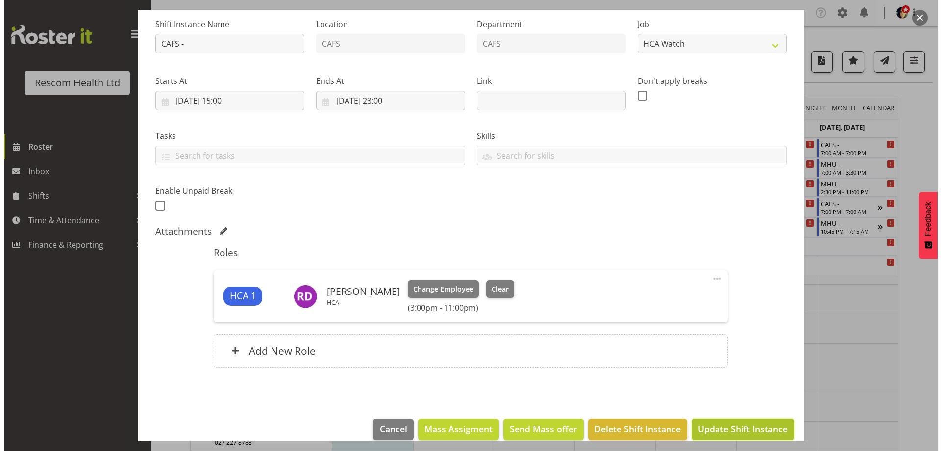
scroll to position [71, 0]
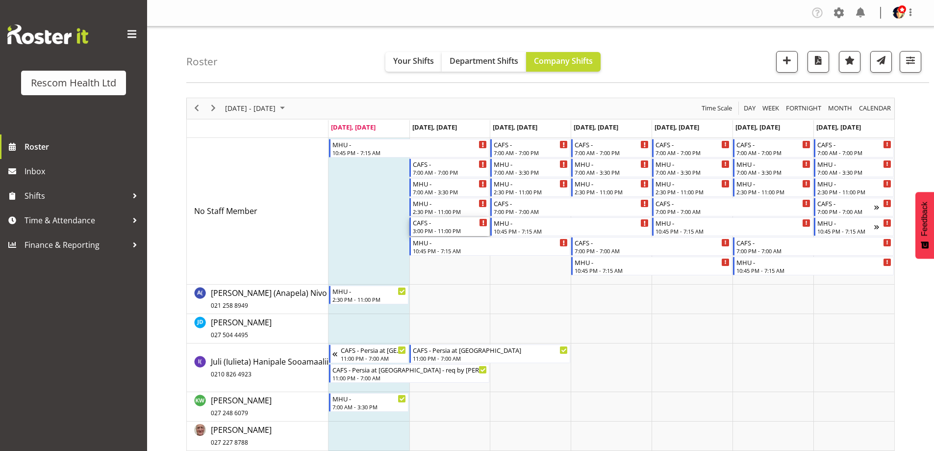
click at [445, 226] on div "CAFS -" at bounding box center [450, 222] width 75 height 10
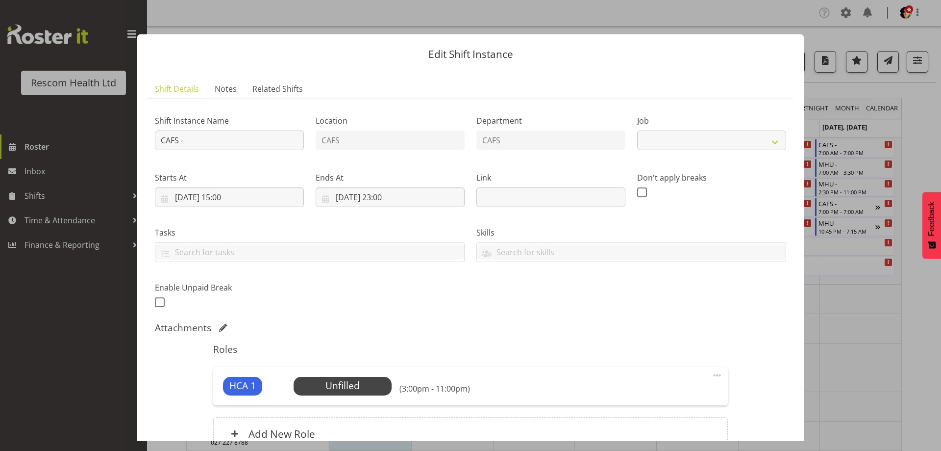
select select "4188"
click at [334, 388] on span "Select Employee" at bounding box center [342, 386] width 73 height 14
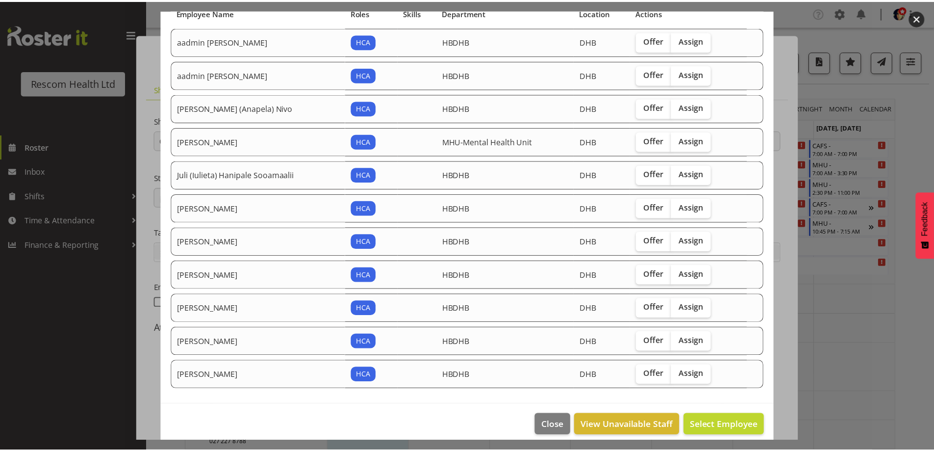
scroll to position [92, 0]
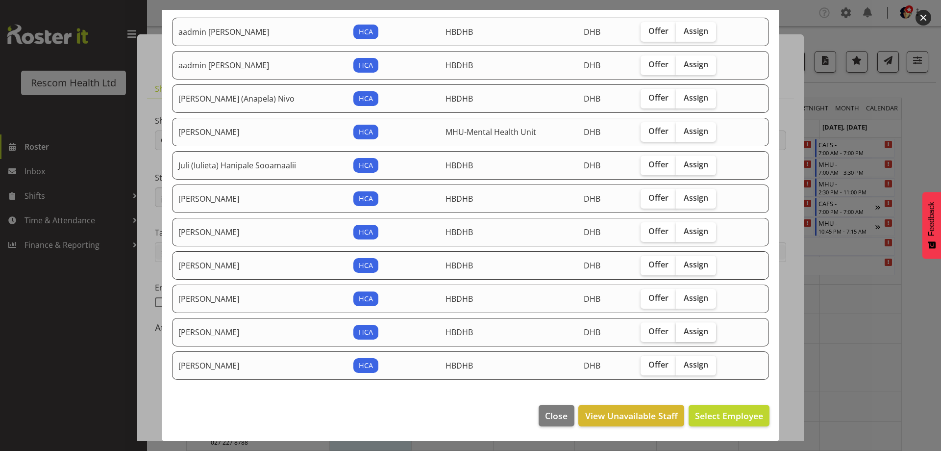
click at [695, 335] on span "Assign" at bounding box center [696, 331] width 25 height 10
click at [683, 334] on input "Assign" at bounding box center [679, 331] width 6 height 6
checkbox input "true"
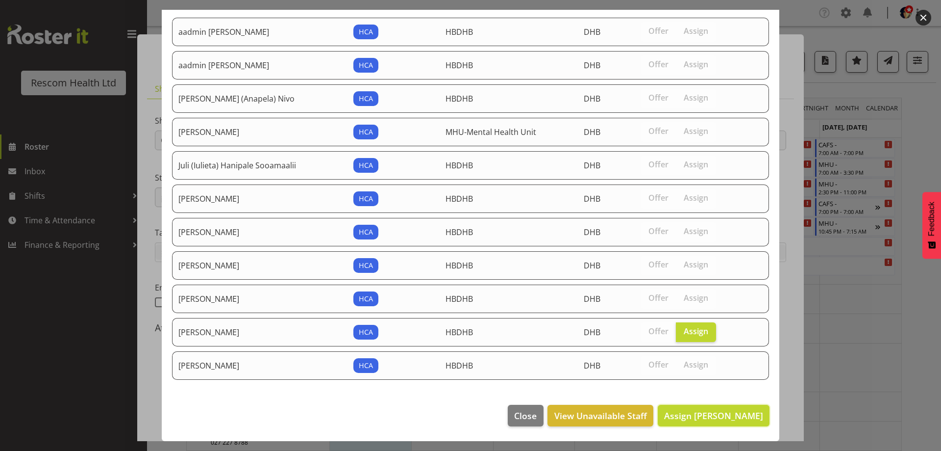
drag, startPoint x: 721, startPoint y: 412, endPoint x: 715, endPoint y: 409, distance: 6.8
click at [721, 413] on span "Assign Raewyn Dunn" at bounding box center [713, 415] width 99 height 12
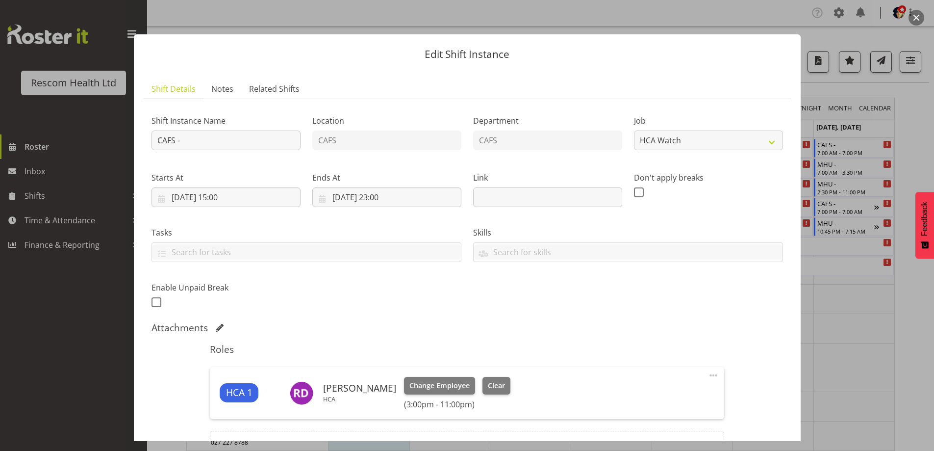
scroll to position [110, 0]
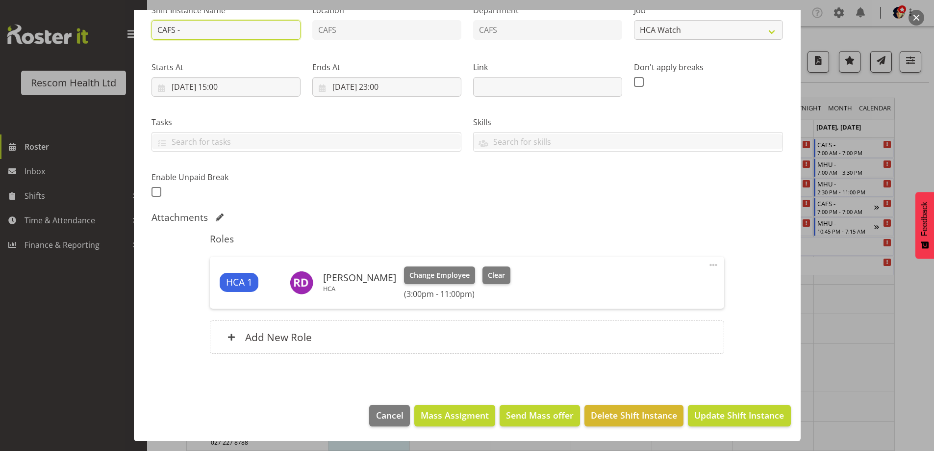
click at [259, 27] on input "CAFS -" at bounding box center [226, 30] width 149 height 20
type input "CAFS - Persia at Emerge House"
click at [726, 411] on span "Update Shift Instance" at bounding box center [739, 414] width 90 height 13
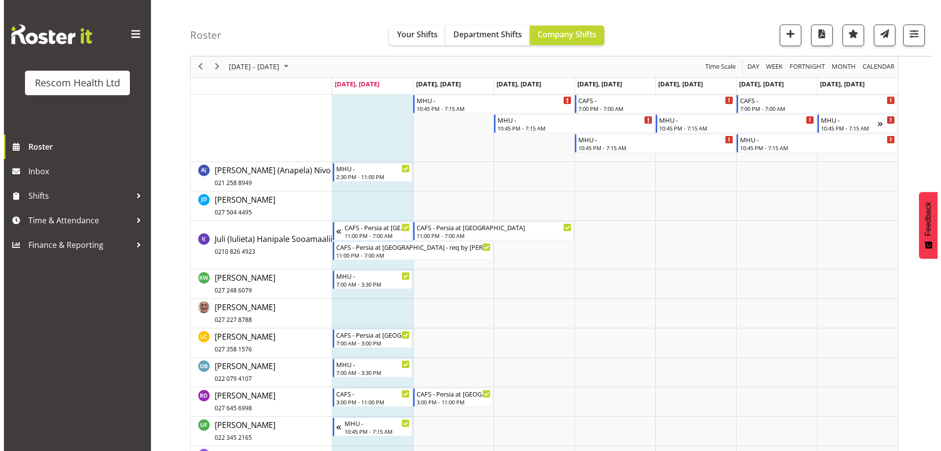
scroll to position [147, 0]
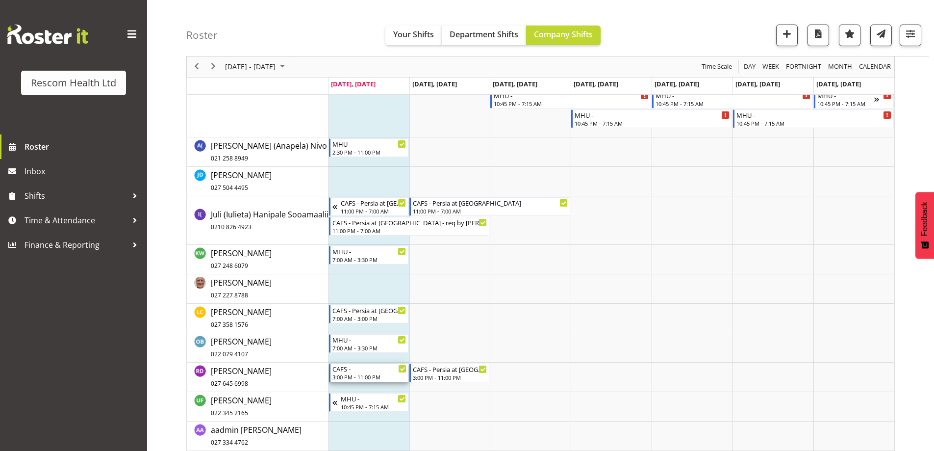
click at [378, 372] on div "CAFS -" at bounding box center [369, 368] width 75 height 10
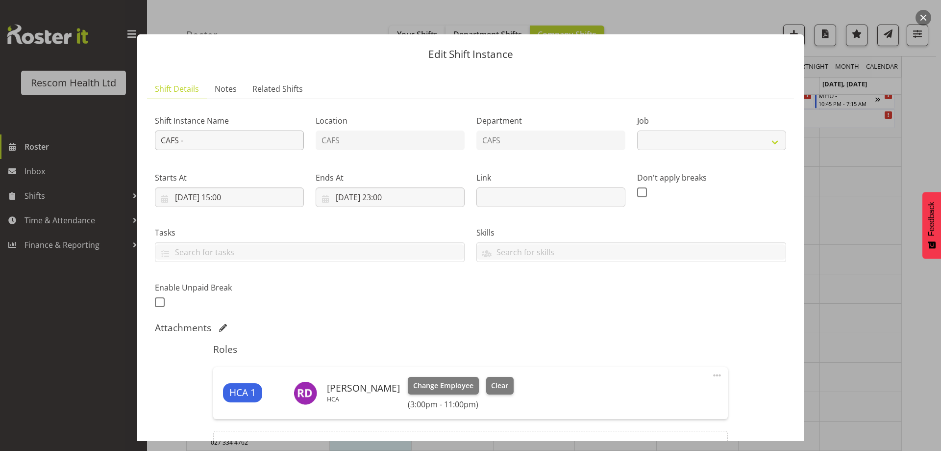
select select "4188"
click at [265, 141] on input "CAFS -" at bounding box center [229, 140] width 149 height 20
type input "CAFS - Persia at Emerge House"
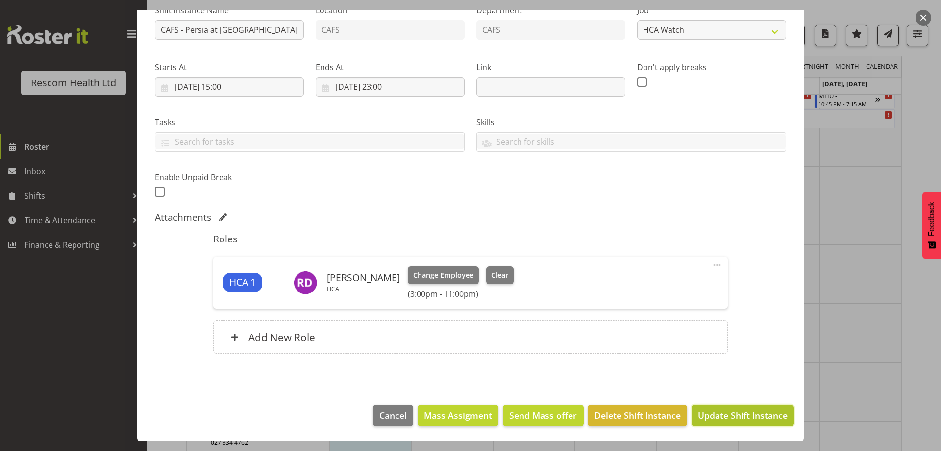
click at [721, 411] on span "Update Shift Instance" at bounding box center [743, 414] width 90 height 13
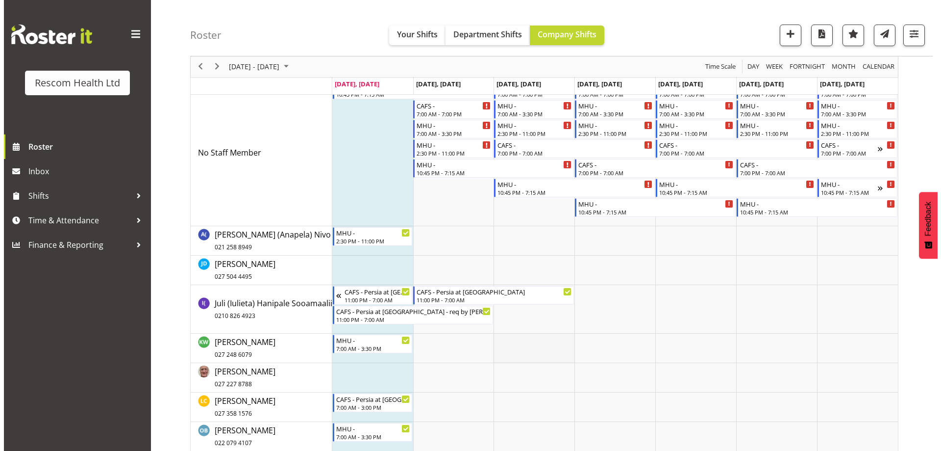
scroll to position [58, 0]
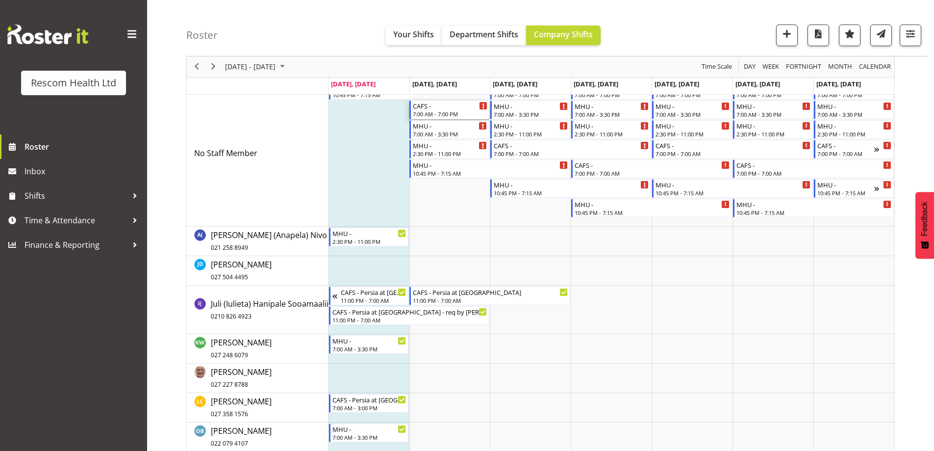
click at [442, 111] on div "7:00 AM - 7:00 PM" at bounding box center [450, 114] width 75 height 8
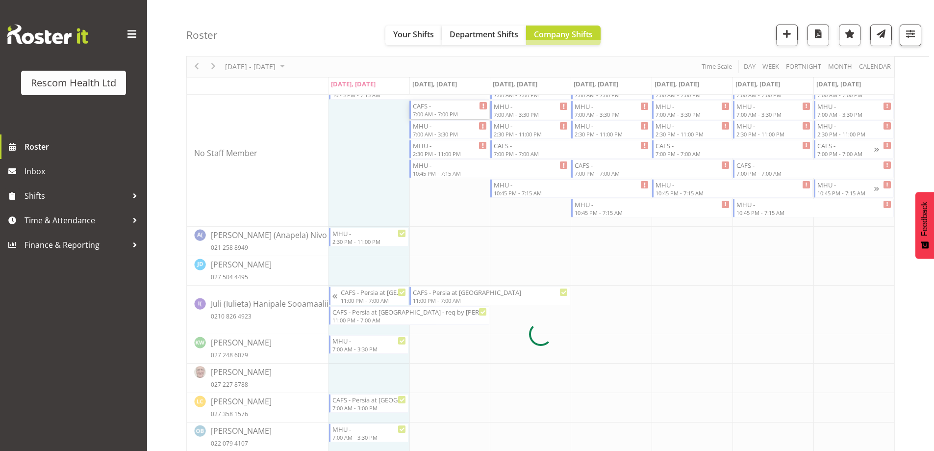
select select
select select "7"
select select "2025"
select select "19"
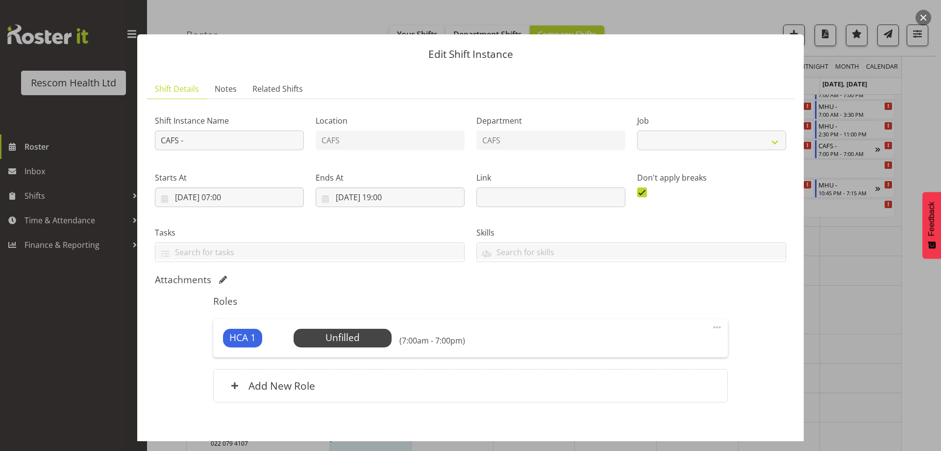
select select "4188"
click at [381, 195] on input "26/08/2025, 19:00" at bounding box center [390, 197] width 149 height 20
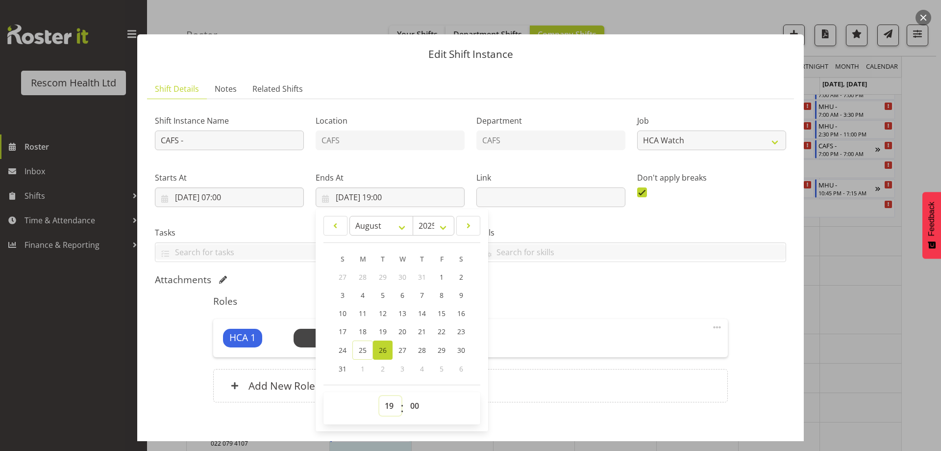
drag, startPoint x: 385, startPoint y: 409, endPoint x: 385, endPoint y: 399, distance: 10.3
click at [385, 409] on select "00 01 02 03 04 05 06 07 08 09 10 11 12 13 14 15 16 17 18 19 20 21 22 23" at bounding box center [391, 406] width 22 height 20
select select "15"
click at [380, 396] on select "00 01 02 03 04 05 06 07 08 09 10 11 12 13 14 15 16 17 18 19 20 21 22 23" at bounding box center [391, 406] width 22 height 20
type input "26/08/2025, 15:00"
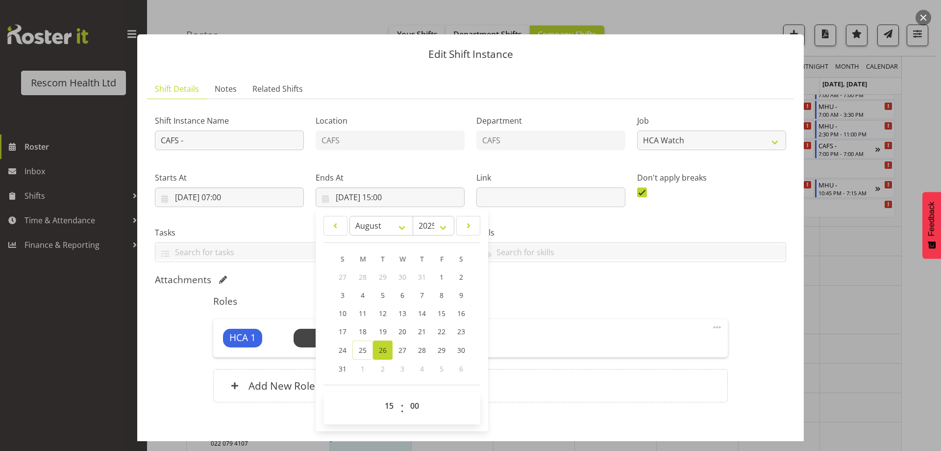
drag, startPoint x: 578, startPoint y: 292, endPoint x: 555, endPoint y: 275, distance: 29.0
click at [578, 292] on div "Roles HCA 1 Unfilled Select Employee (7:00am - 3:00pm) Edit Cover Role Delete A…" at bounding box center [470, 351] width 526 height 125
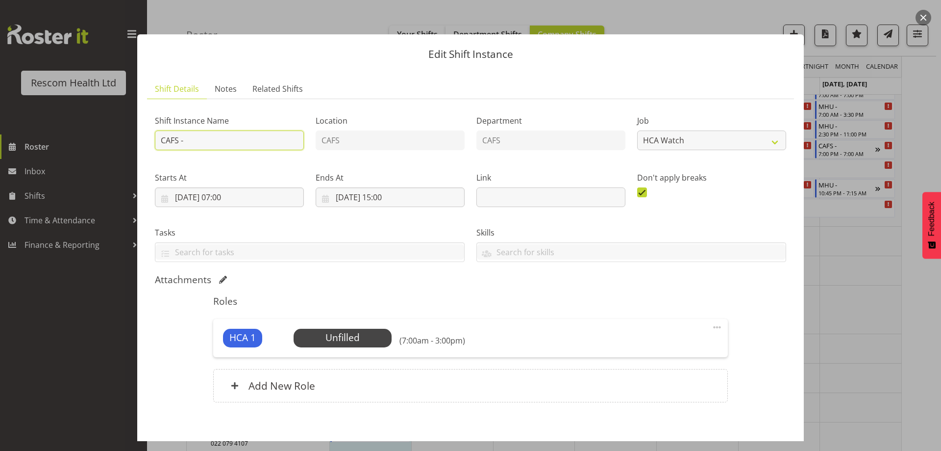
click at [279, 146] on input "CAFS -" at bounding box center [229, 140] width 149 height 20
type input "CAFS - Persia at Emerge House"
click at [340, 337] on span "Select Employee" at bounding box center [342, 337] width 73 height 14
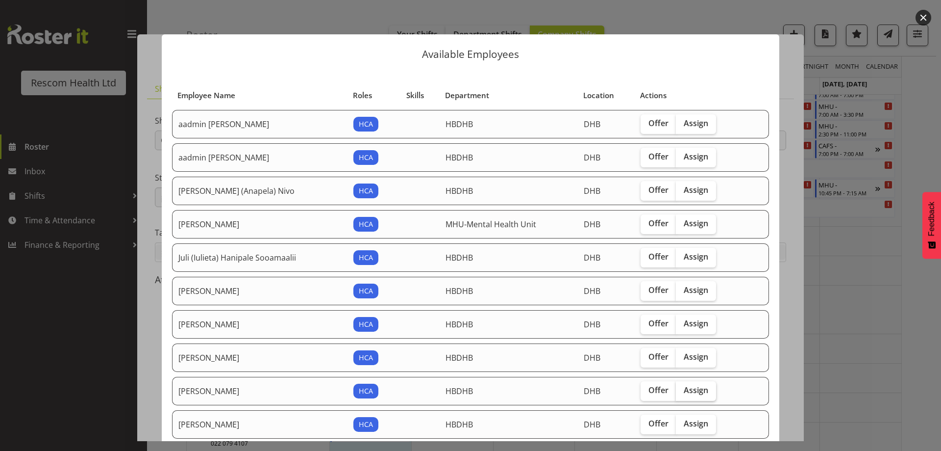
click at [684, 391] on span "Assign" at bounding box center [696, 390] width 25 height 10
click at [681, 391] on input "Assign" at bounding box center [679, 390] width 6 height 6
checkbox input "true"
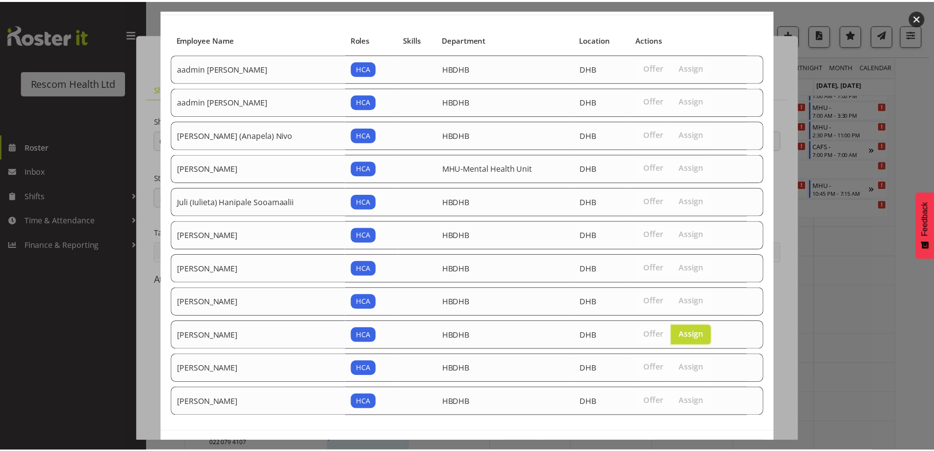
scroll to position [92, 0]
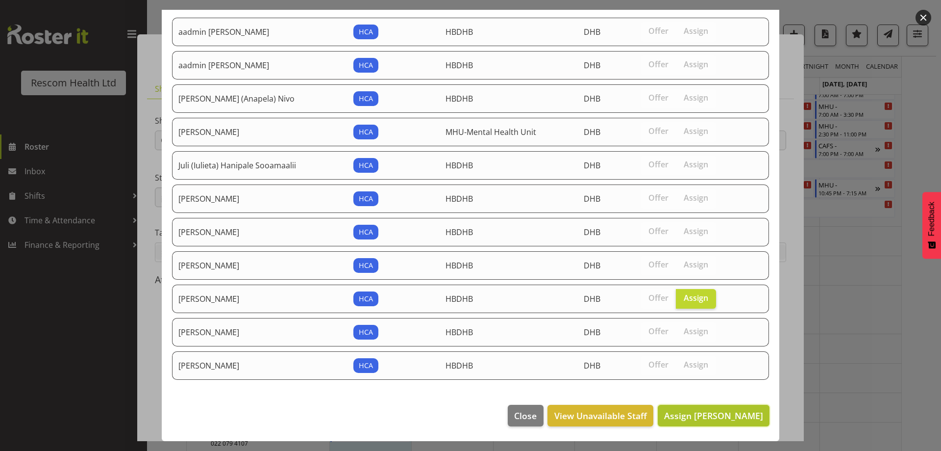
click at [711, 412] on span "Assign Olive Bartlett" at bounding box center [713, 415] width 99 height 12
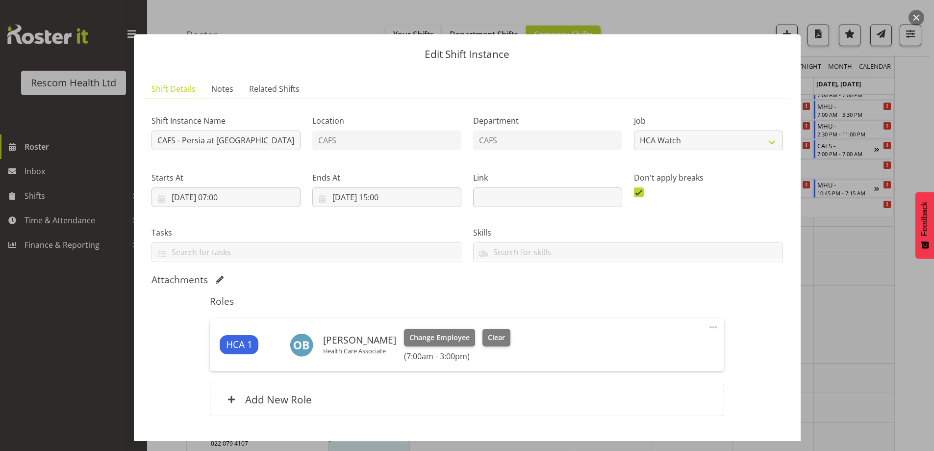
scroll to position [62, 0]
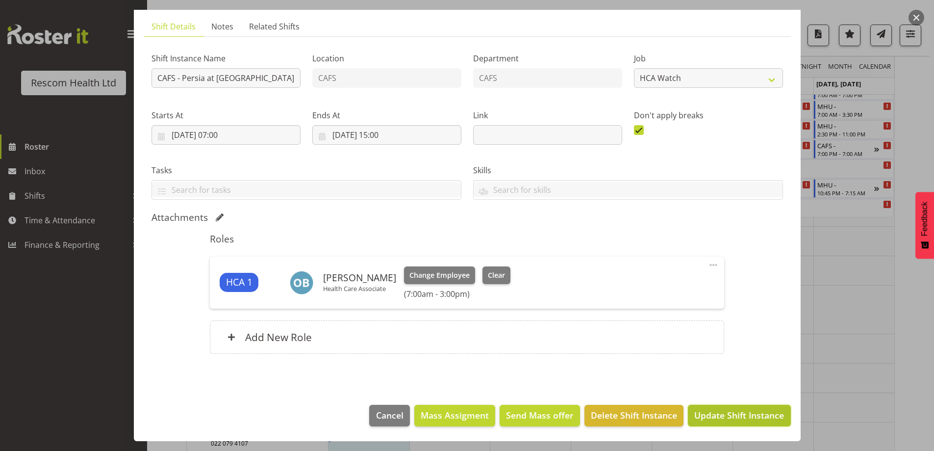
click at [734, 419] on span "Update Shift Instance" at bounding box center [739, 414] width 90 height 13
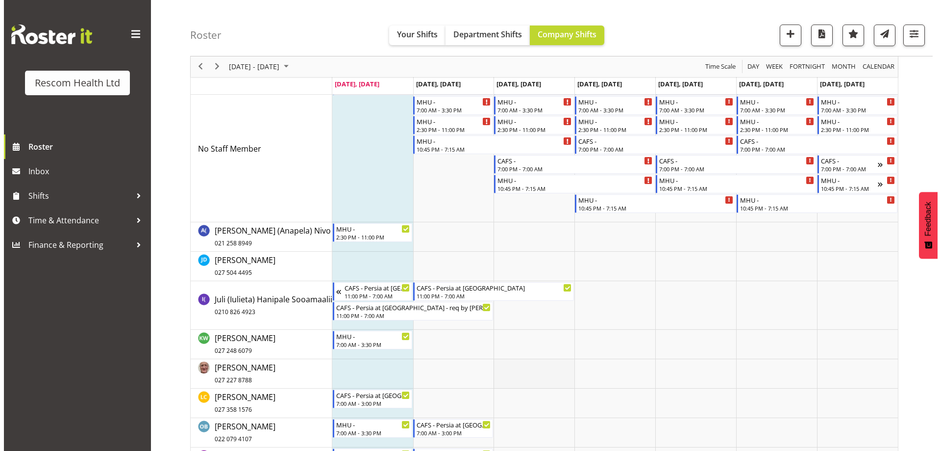
scroll to position [0, 0]
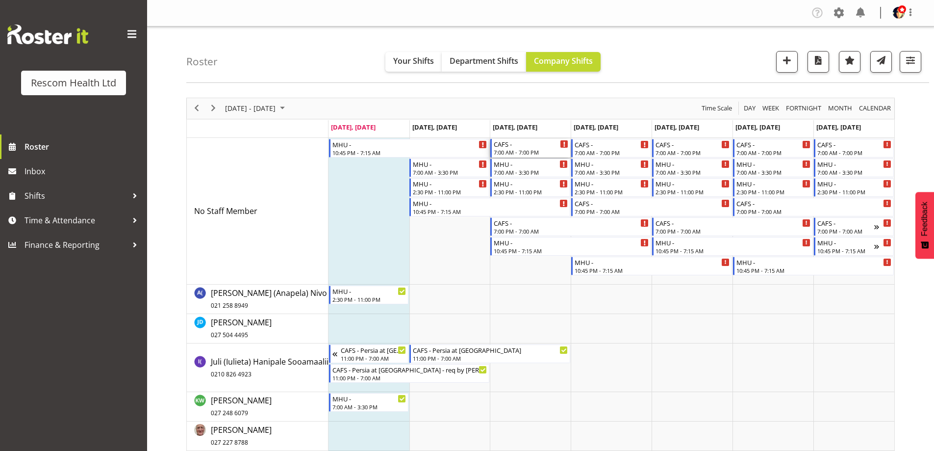
click at [531, 148] on div "CAFS - 7:00 AM - 7:00 PM" at bounding box center [531, 148] width 75 height 19
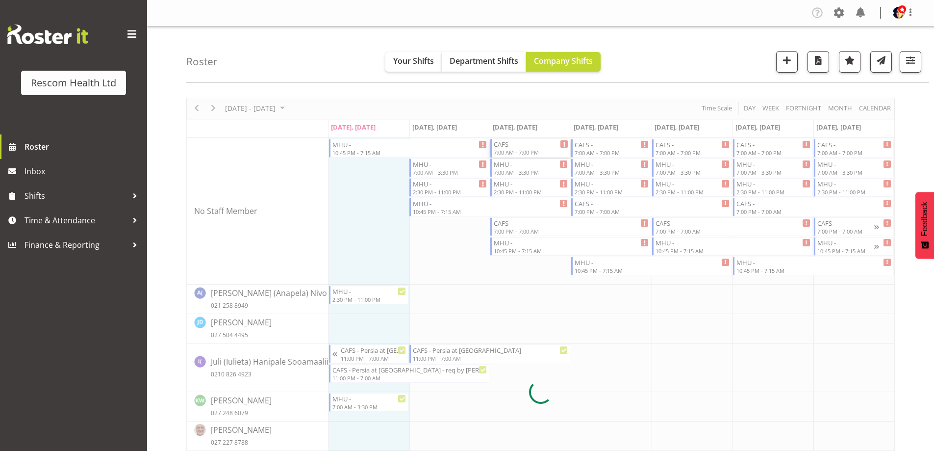
select select
select select "7"
select select "2025"
select select "19"
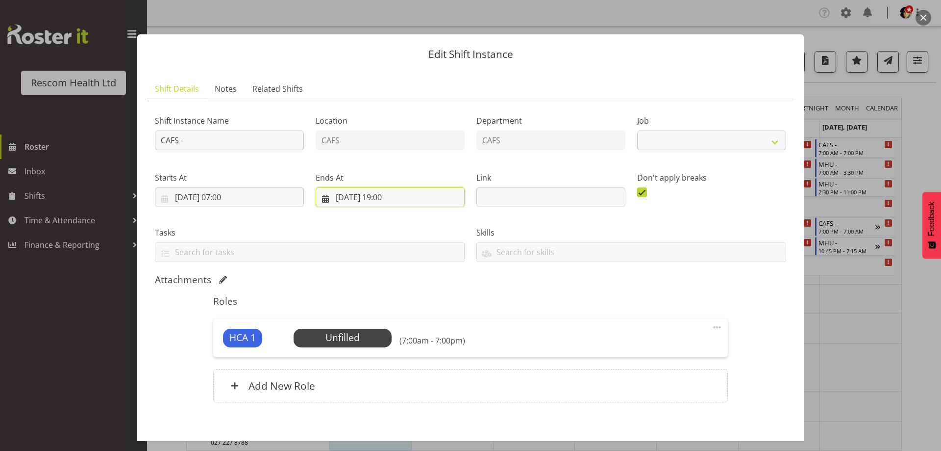
click at [389, 195] on input "27/08/2025, 19:00" at bounding box center [390, 197] width 149 height 20
select select "4188"
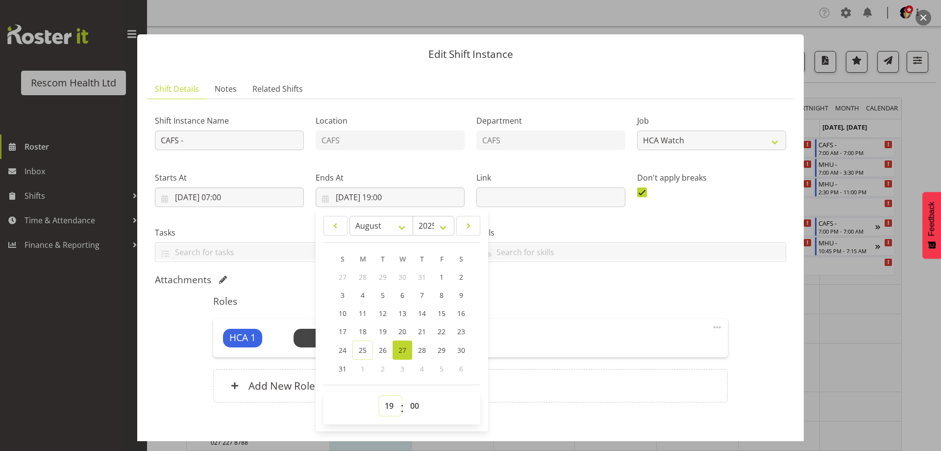
click at [385, 407] on select "00 01 02 03 04 05 06 07 08 09 10 11 12 13 14 15 16 17 18 19 20 21 22 23" at bounding box center [391, 406] width 22 height 20
select select "15"
click at [380, 396] on select "00 01 02 03 04 05 06 07 08 09 10 11 12 13 14 15 16 17 18 19 20 21 22 23" at bounding box center [391, 406] width 22 height 20
type input "27/08/2025, 15:00"
click at [570, 285] on div "Attachments" at bounding box center [471, 280] width 632 height 12
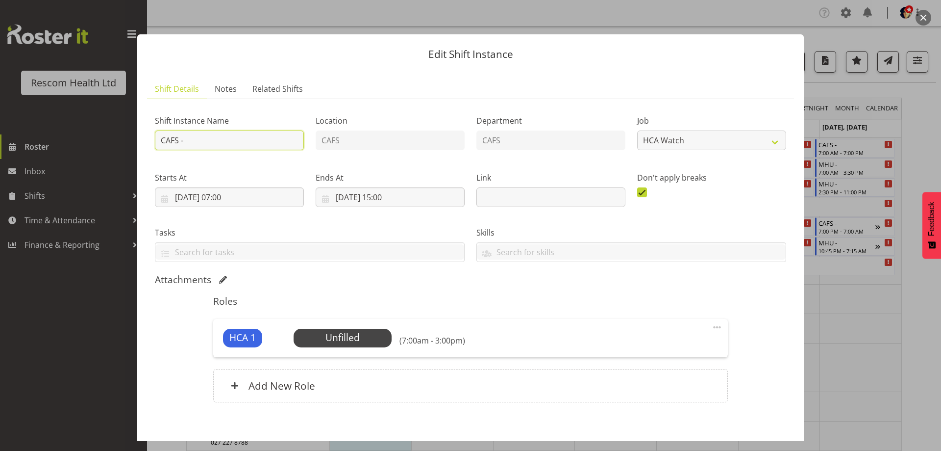
click at [274, 137] on input "CAFS -" at bounding box center [229, 140] width 149 height 20
type input "CAFS - Persia at Emerge House"
click at [336, 334] on span "Select Employee" at bounding box center [342, 337] width 73 height 14
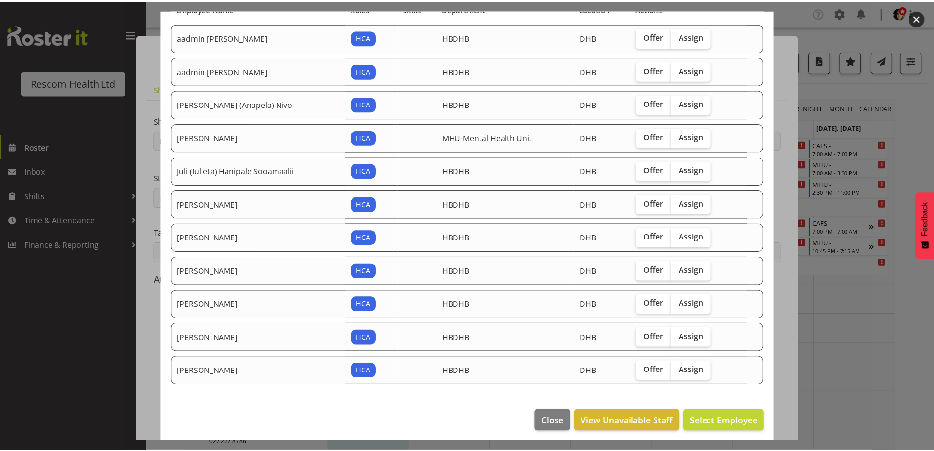
scroll to position [92, 0]
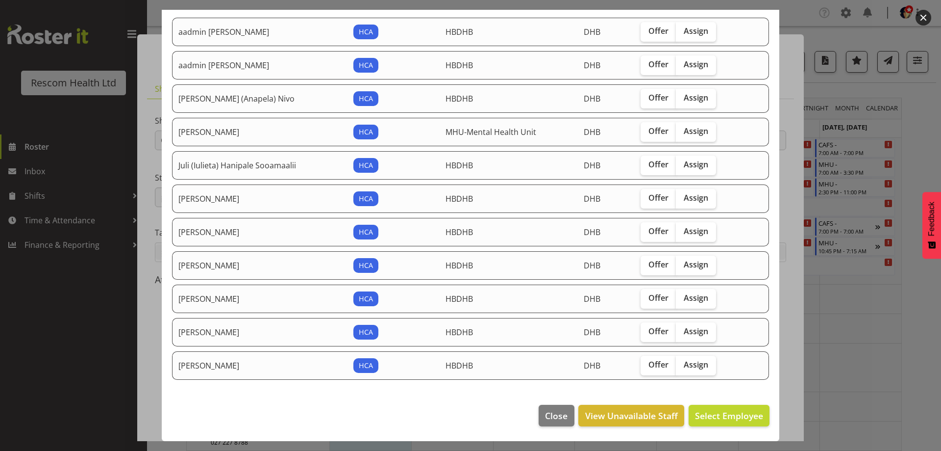
drag, startPoint x: 692, startPoint y: 297, endPoint x: 696, endPoint y: 308, distance: 12.6
click at [692, 296] on span "Assign" at bounding box center [696, 298] width 25 height 10
click at [683, 296] on input "Assign" at bounding box center [679, 298] width 6 height 6
checkbox input "true"
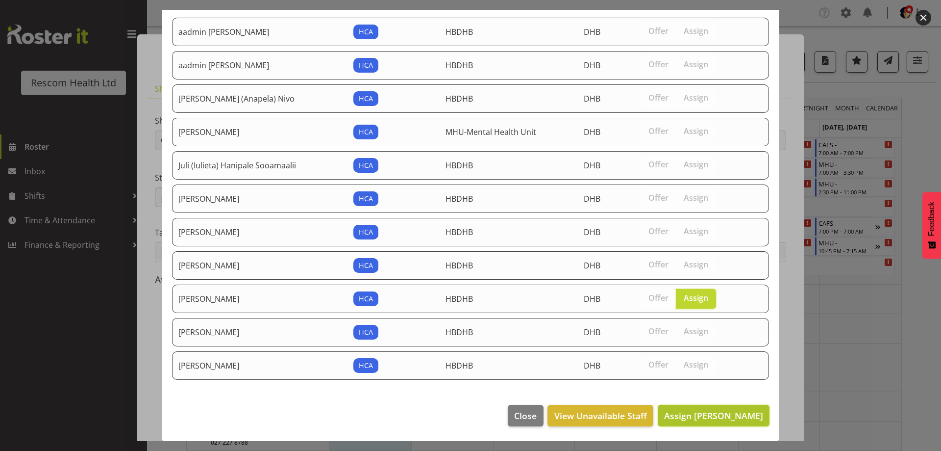
click at [716, 418] on span "Assign Olive Bartlett" at bounding box center [713, 415] width 99 height 12
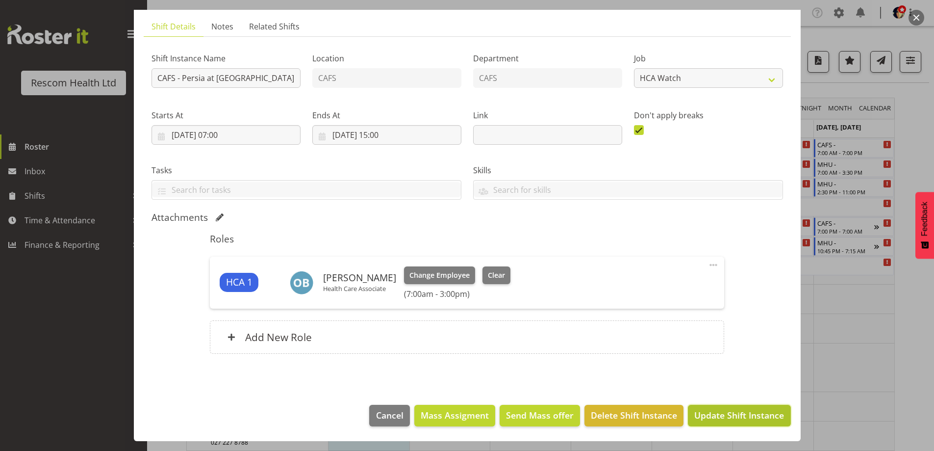
click at [739, 414] on span "Update Shift Instance" at bounding box center [739, 414] width 90 height 13
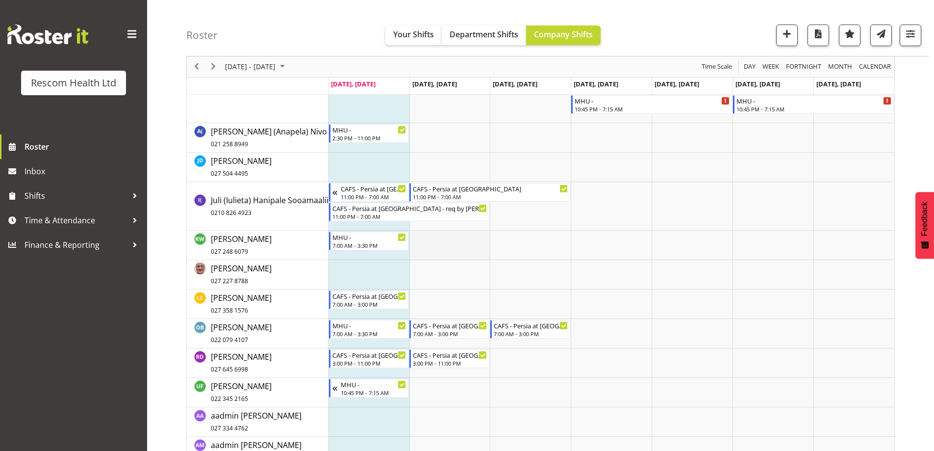
scroll to position [145, 0]
